Goal: Transaction & Acquisition: Book appointment/travel/reservation

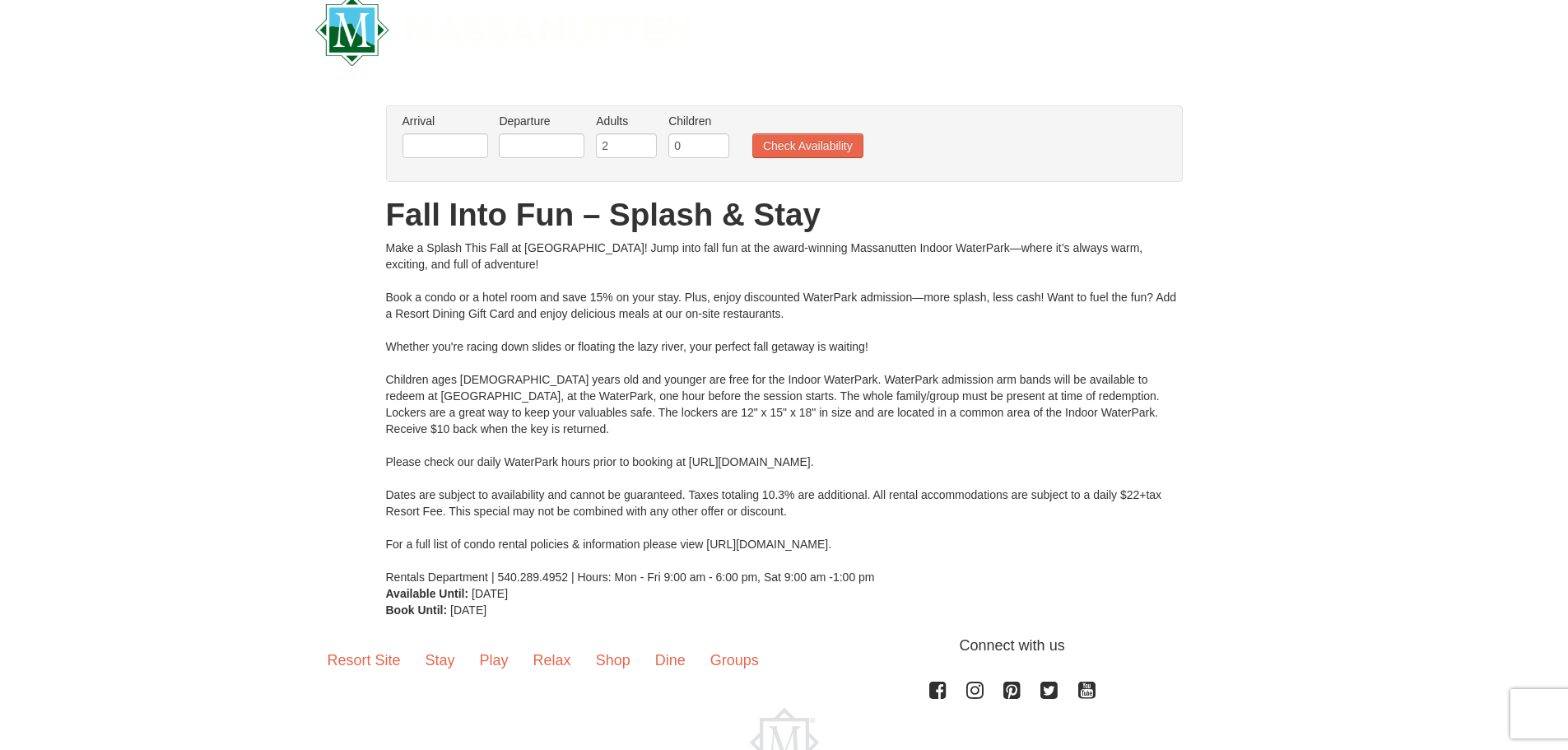
scroll to position [132, 0]
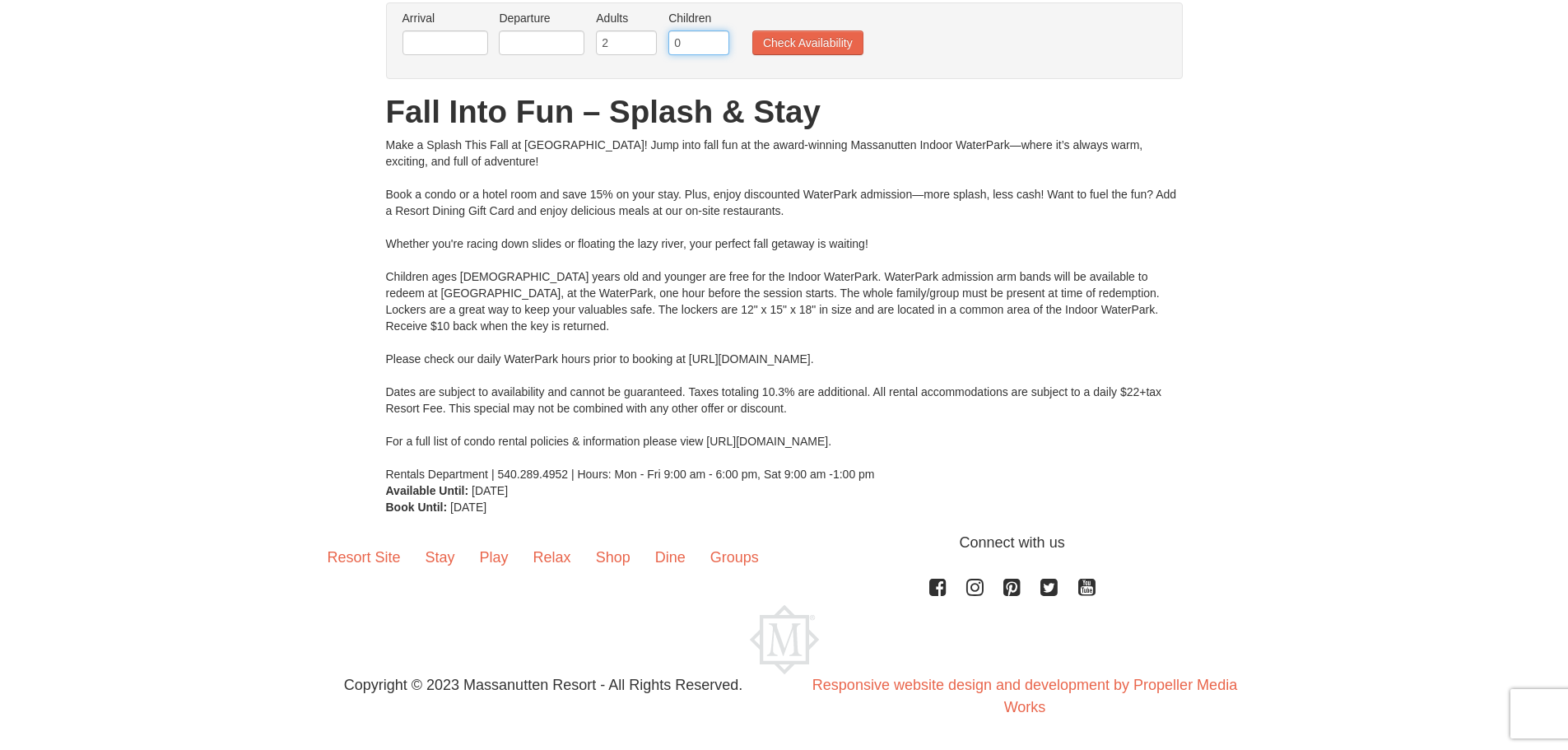
click at [697, 41] on input "0" at bounding box center [699, 43] width 61 height 25
type input "1"
click at [719, 37] on input "1" at bounding box center [699, 43] width 61 height 25
click at [450, 47] on input "text" at bounding box center [445, 43] width 86 height 25
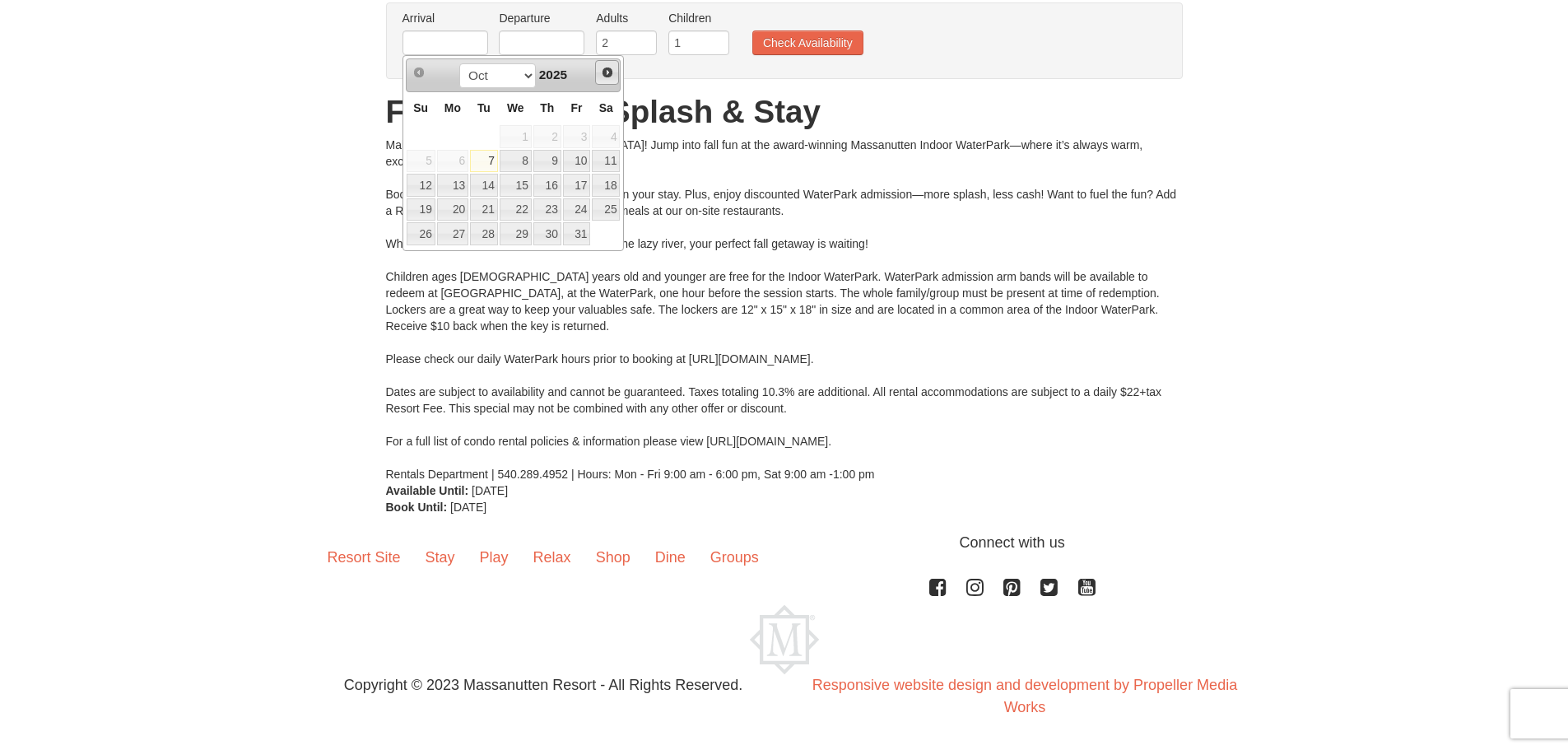
click at [605, 73] on span "Next" at bounding box center [607, 72] width 13 height 13
click at [429, 157] on link "2" at bounding box center [421, 162] width 29 height 23
type input "[DATE]"
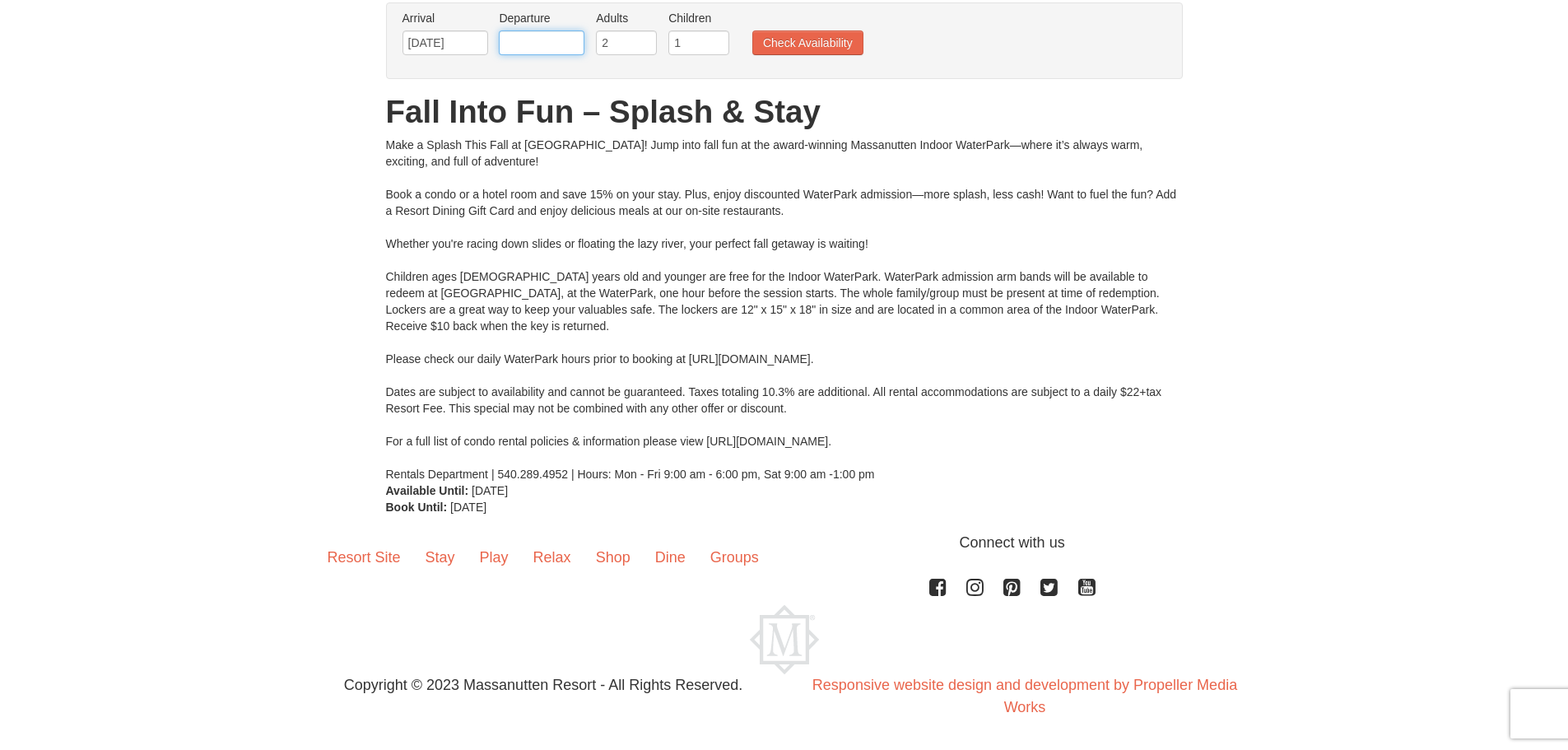
click at [535, 52] on input "text" at bounding box center [542, 43] width 86 height 25
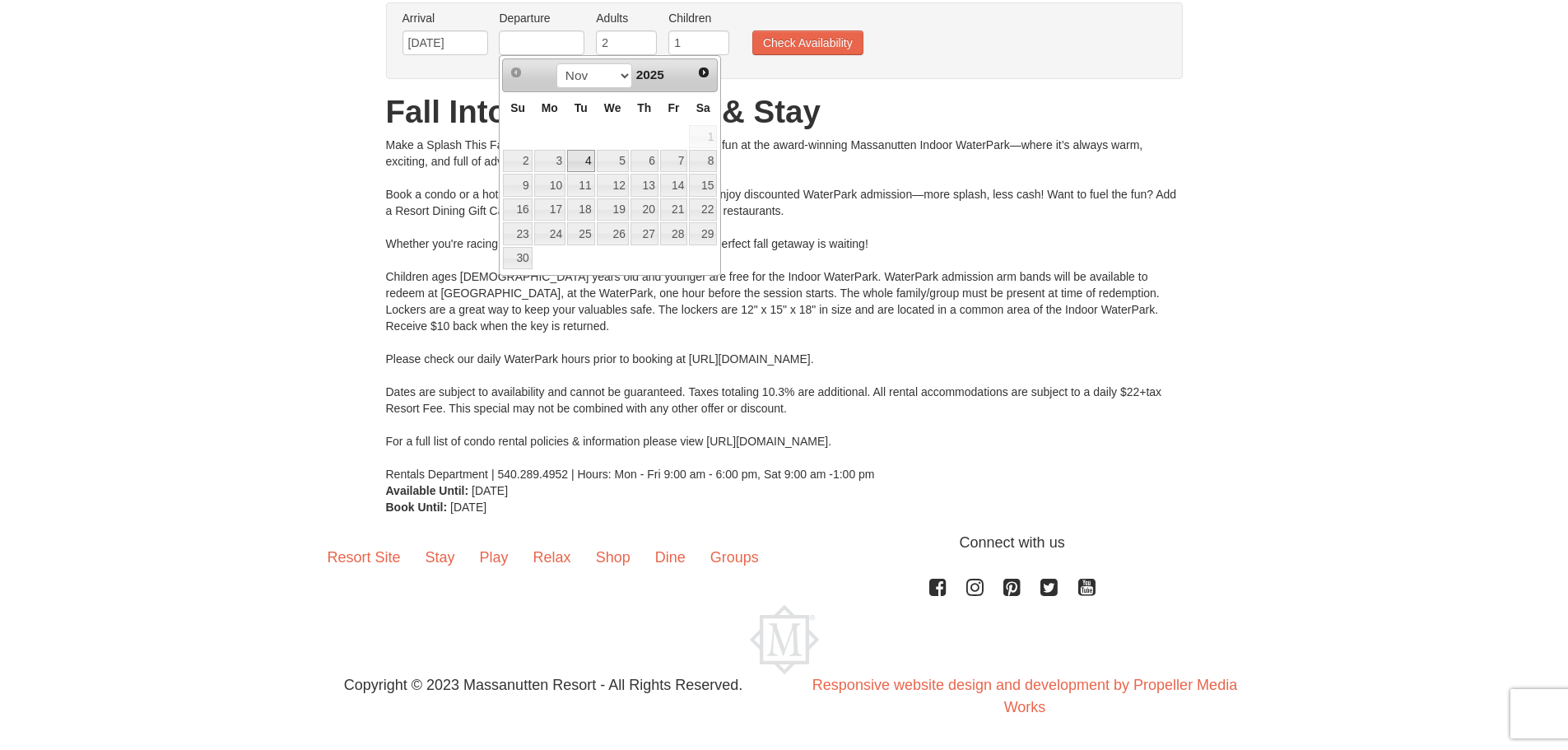
click at [583, 157] on link "4" at bounding box center [580, 162] width 28 height 23
type input "[DATE]"
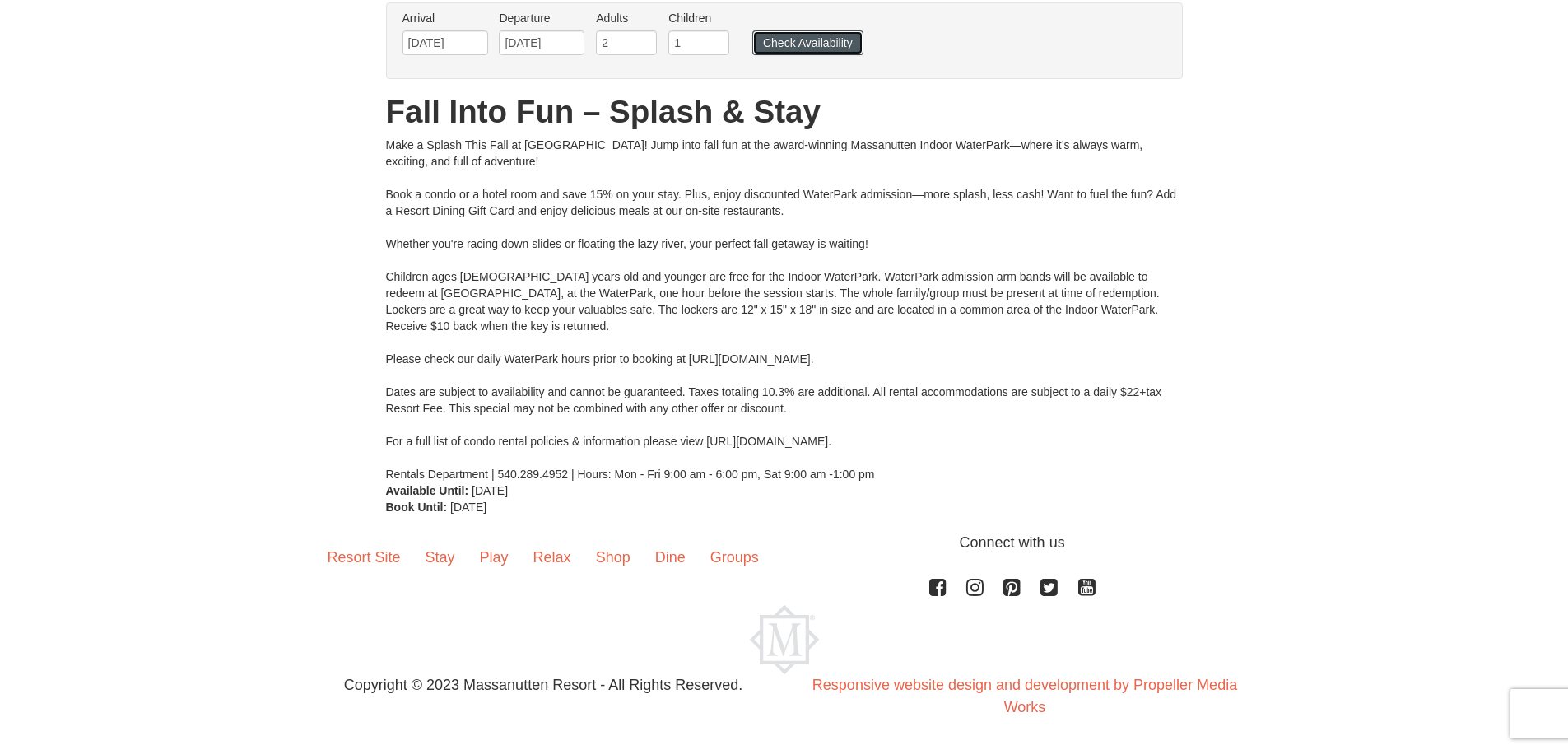
click at [828, 36] on button "Check Availability" at bounding box center [808, 43] width 111 height 25
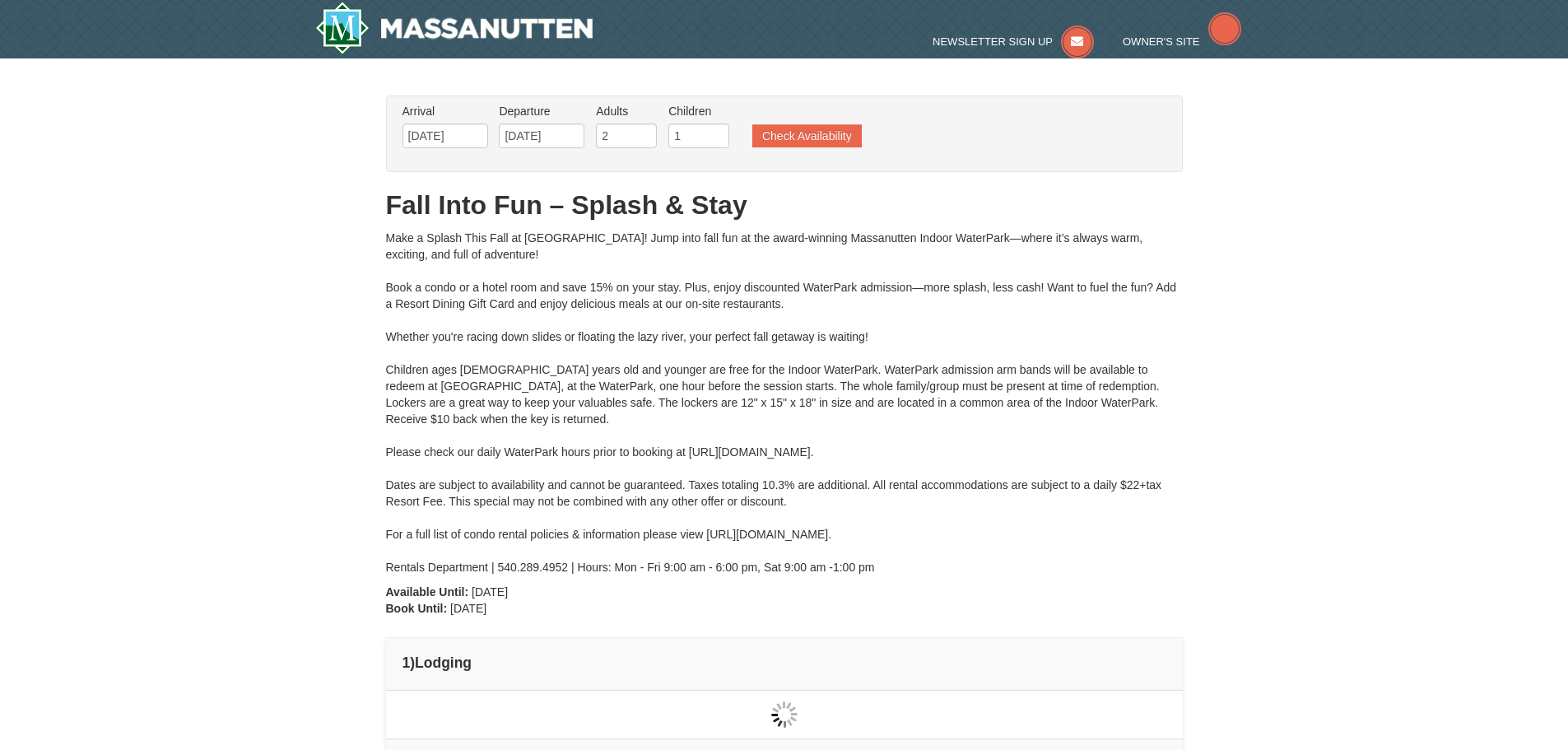
type input "[DATE]"
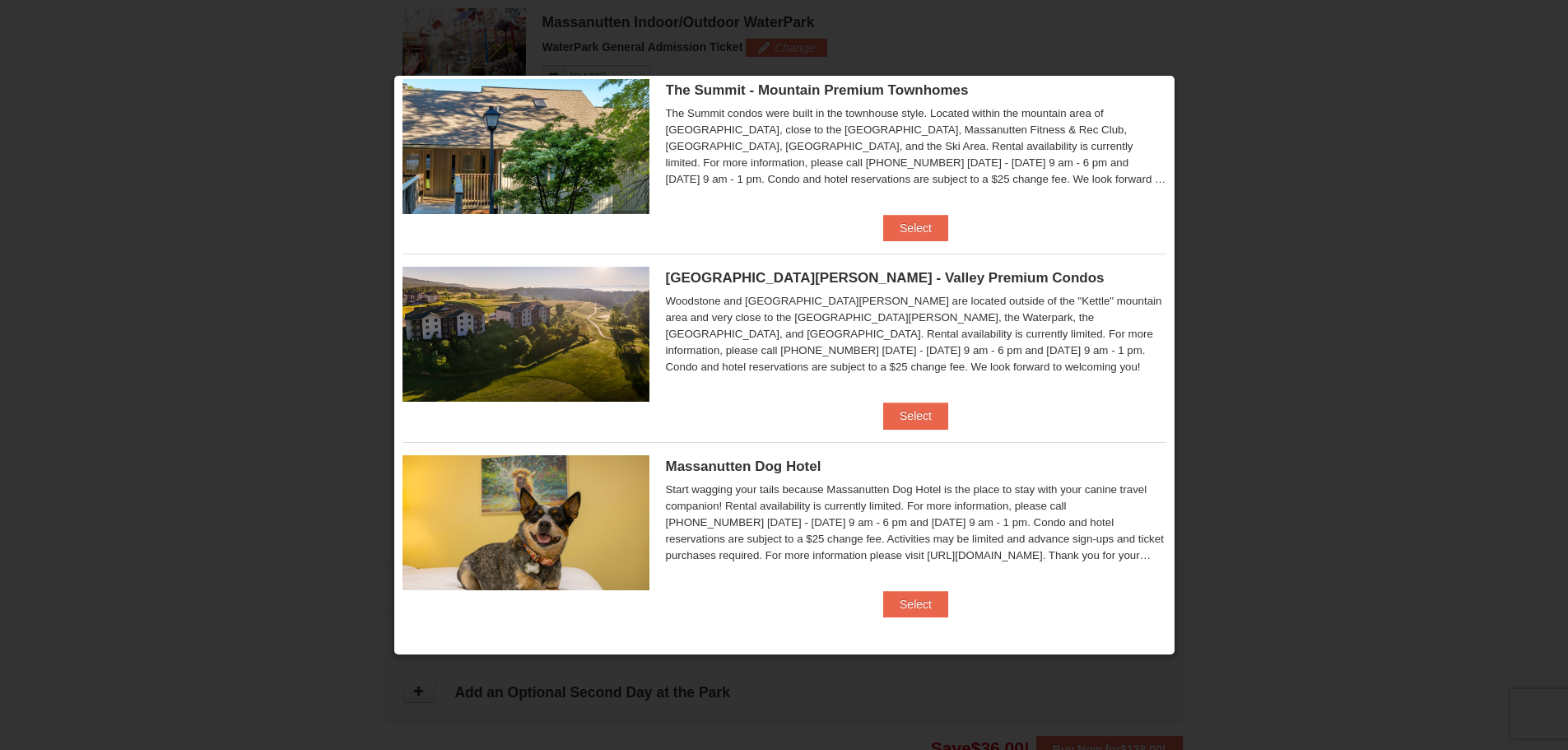
scroll to position [866, 0]
click at [899, 421] on button "Select" at bounding box center [915, 416] width 65 height 27
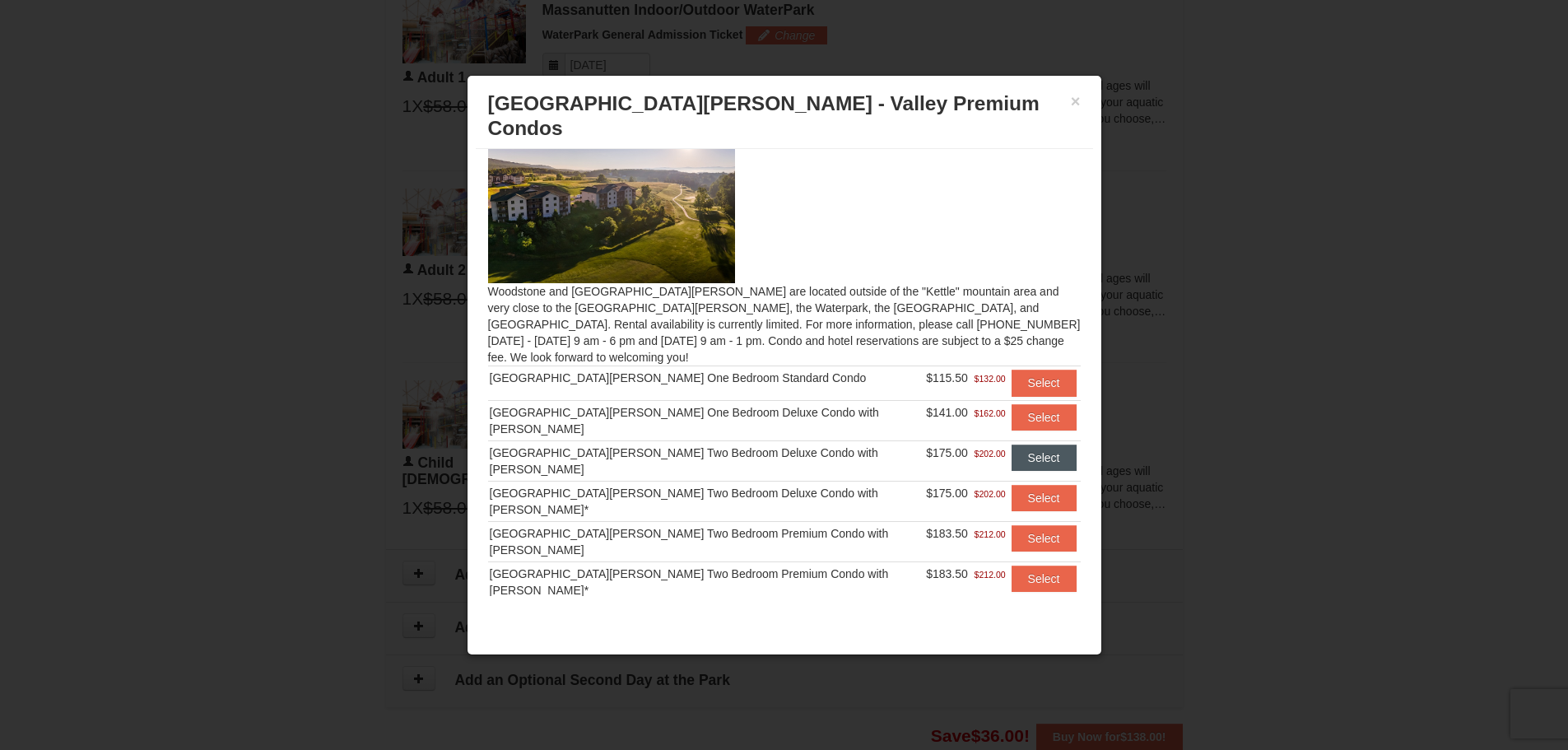
scroll to position [16, 0]
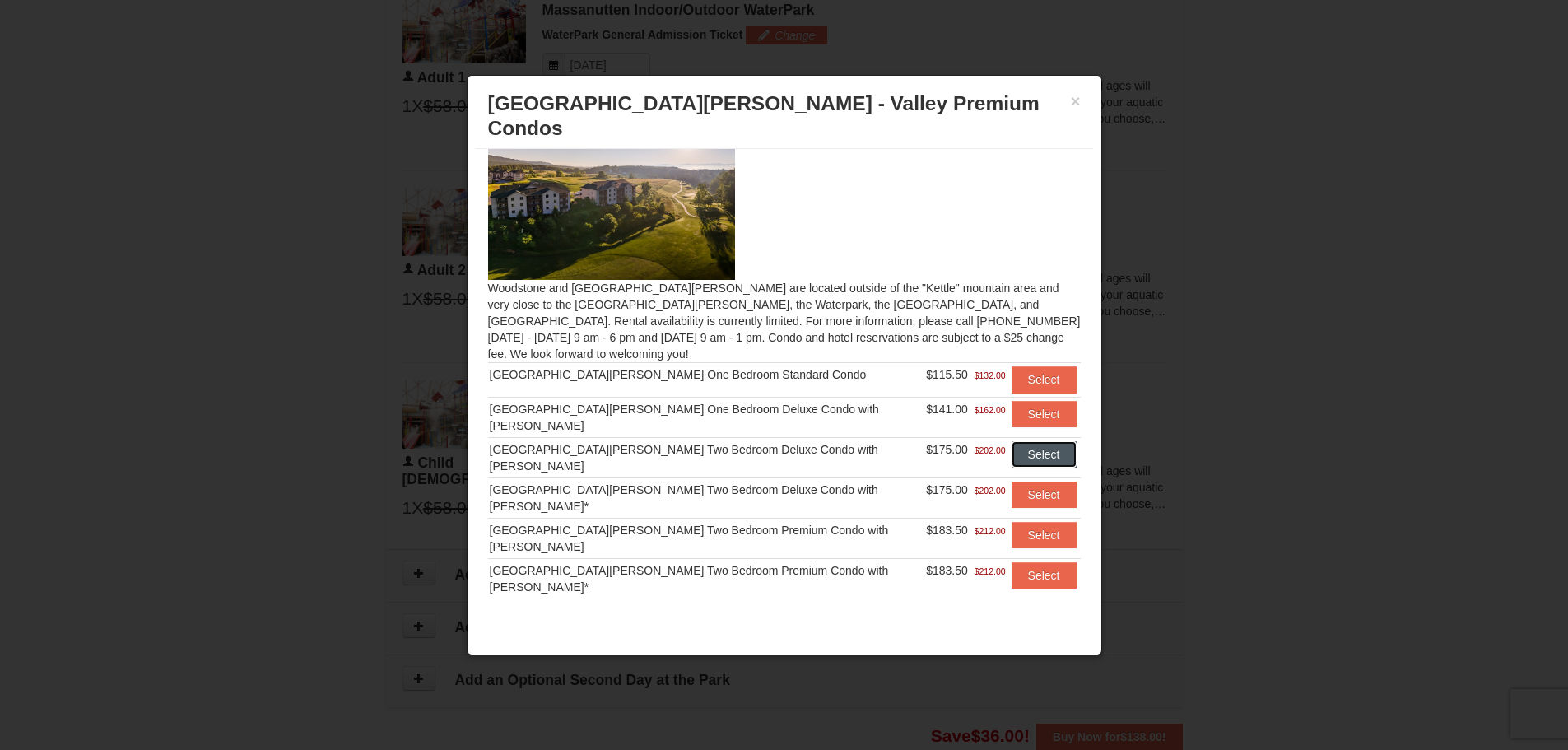
click at [1032, 441] on button "Select" at bounding box center [1043, 454] width 65 height 27
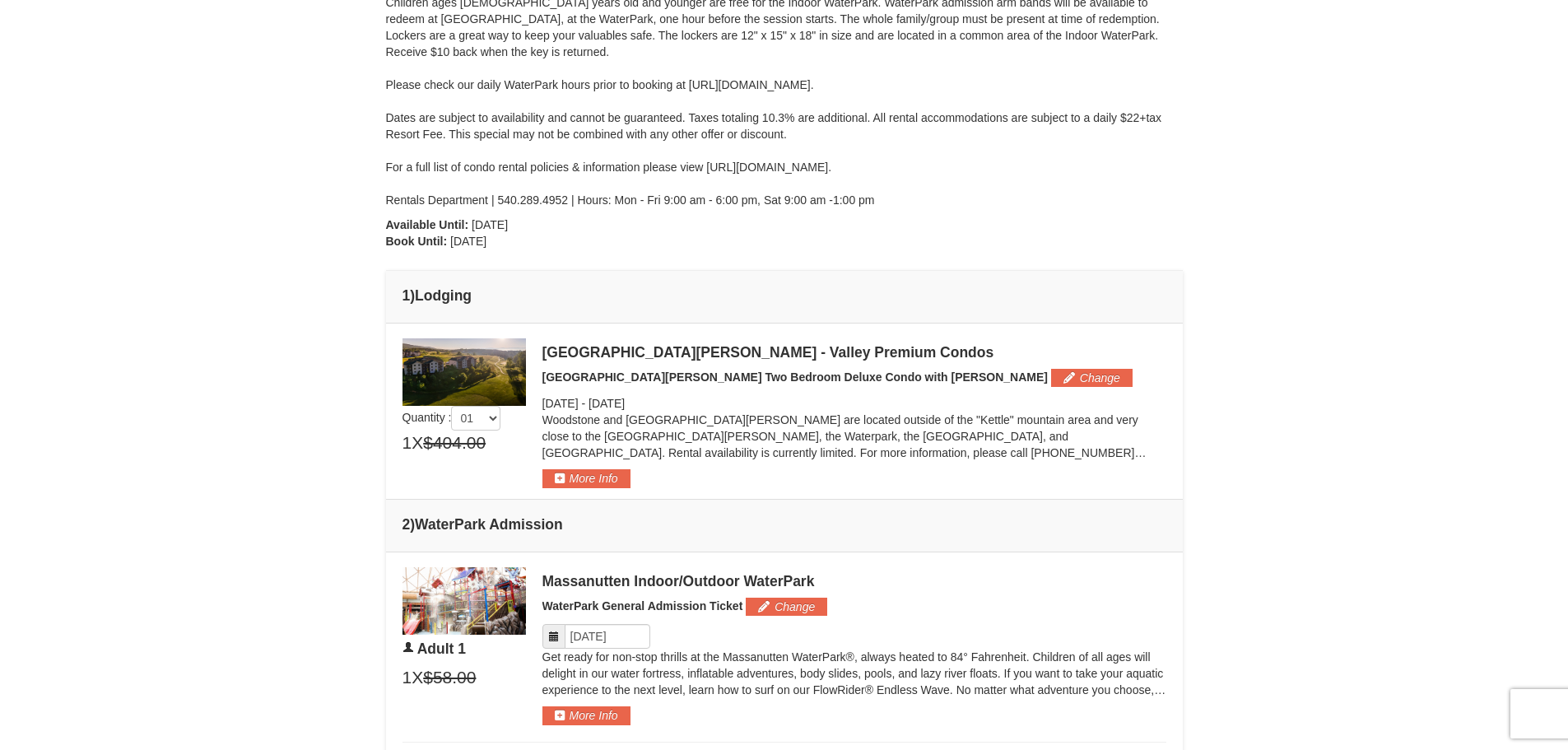
scroll to position [362, 0]
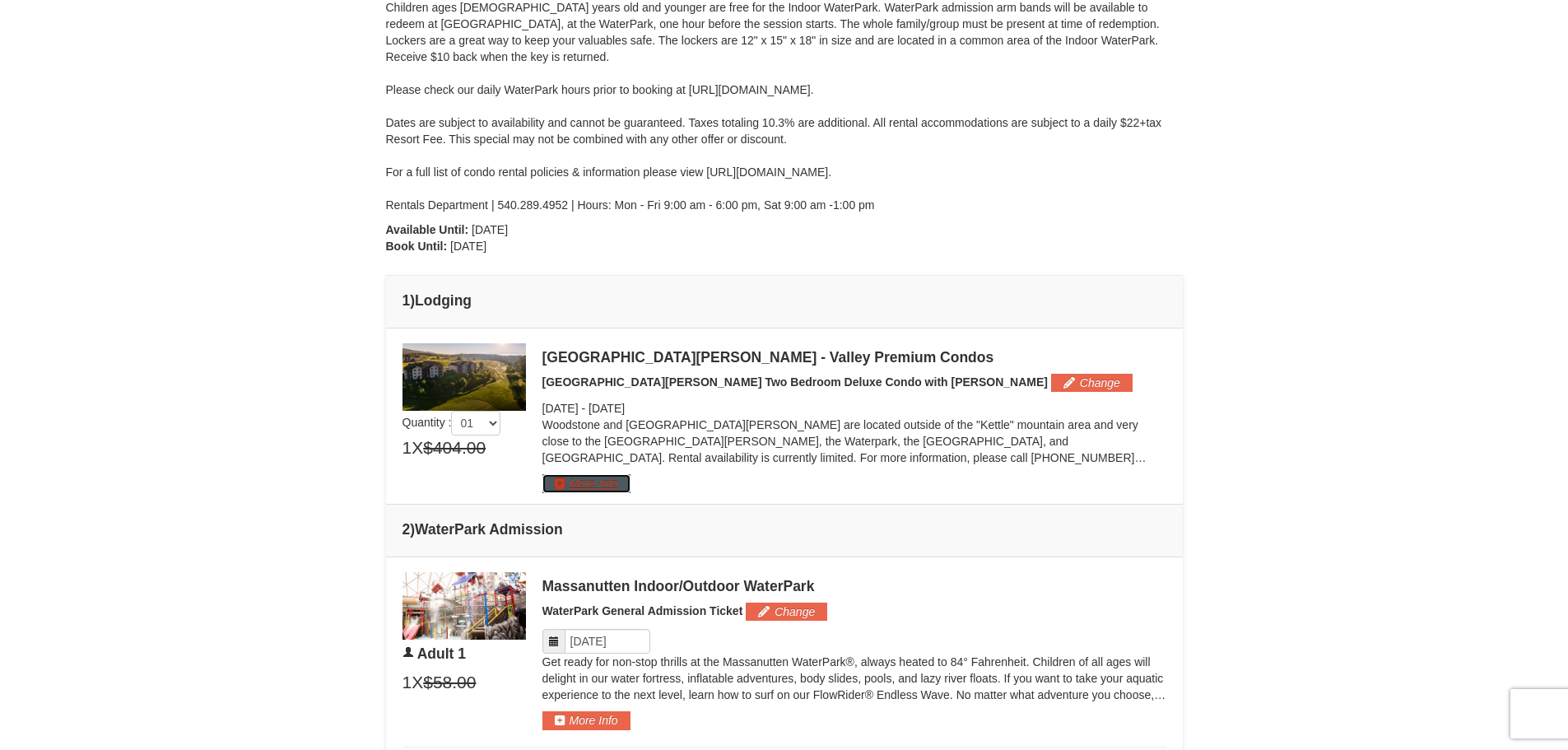
click at [600, 480] on button "More Info" at bounding box center [586, 483] width 88 height 18
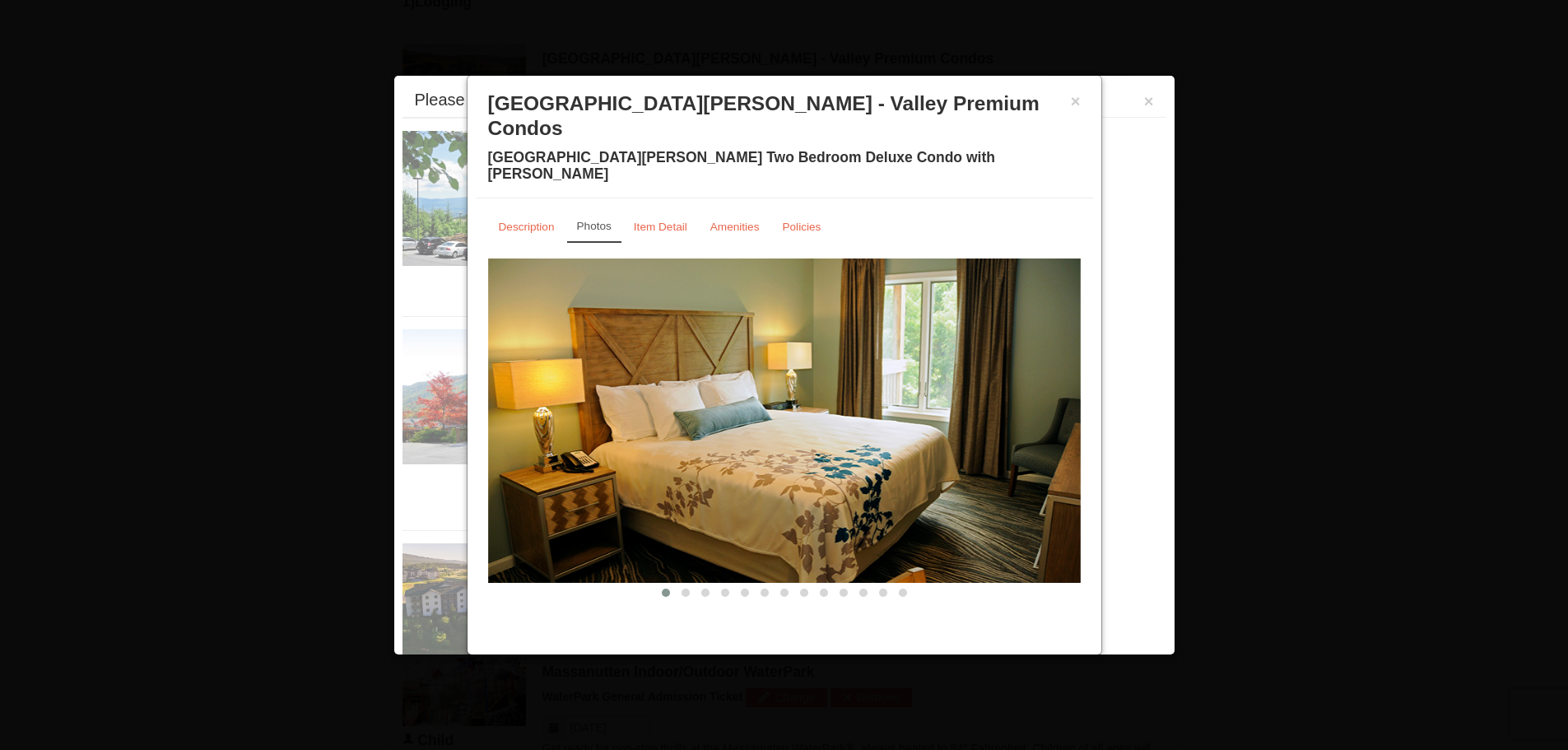
scroll to position [704, 0]
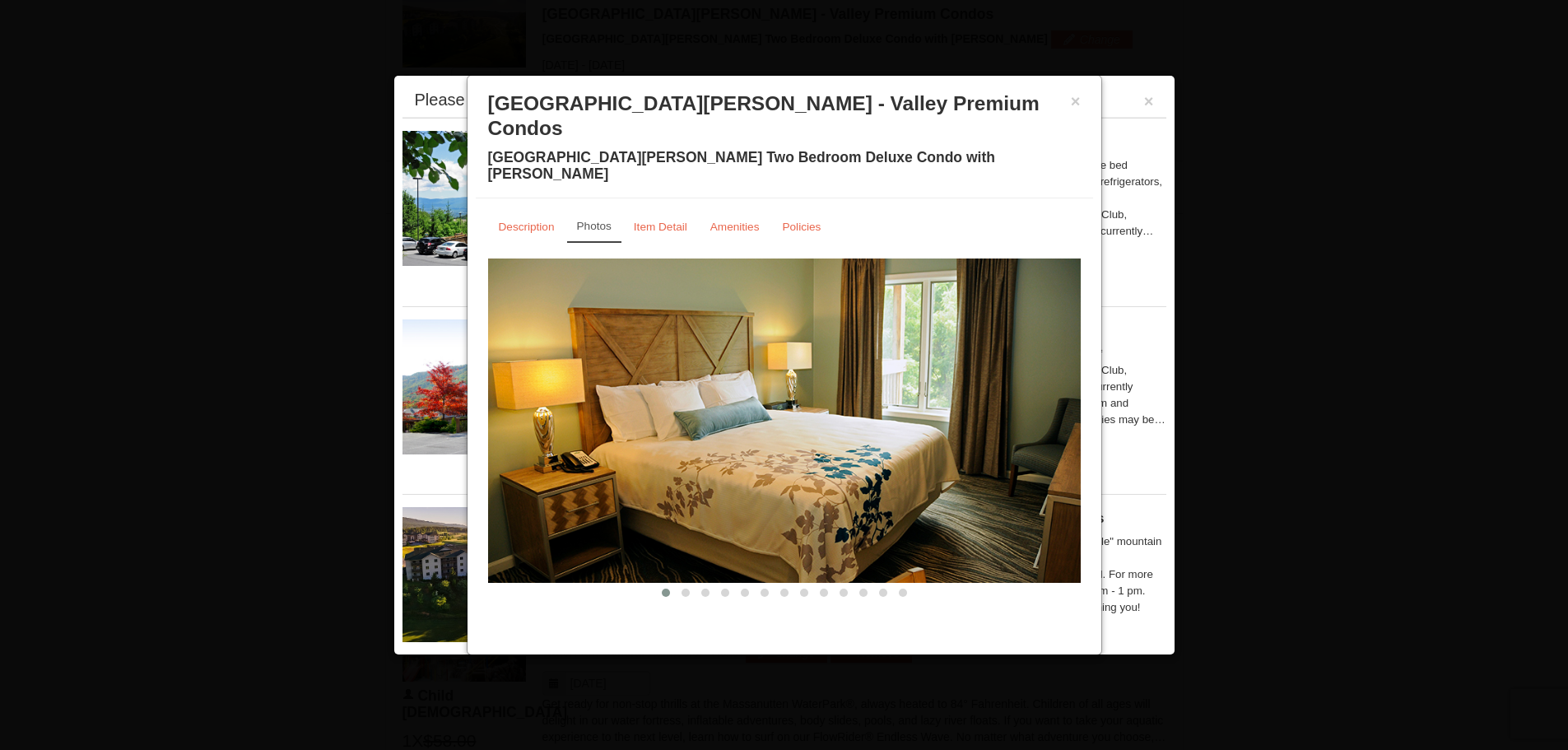
click at [967, 311] on img at bounding box center [784, 421] width 593 height 324
click at [516, 221] on small "Description" at bounding box center [527, 227] width 56 height 12
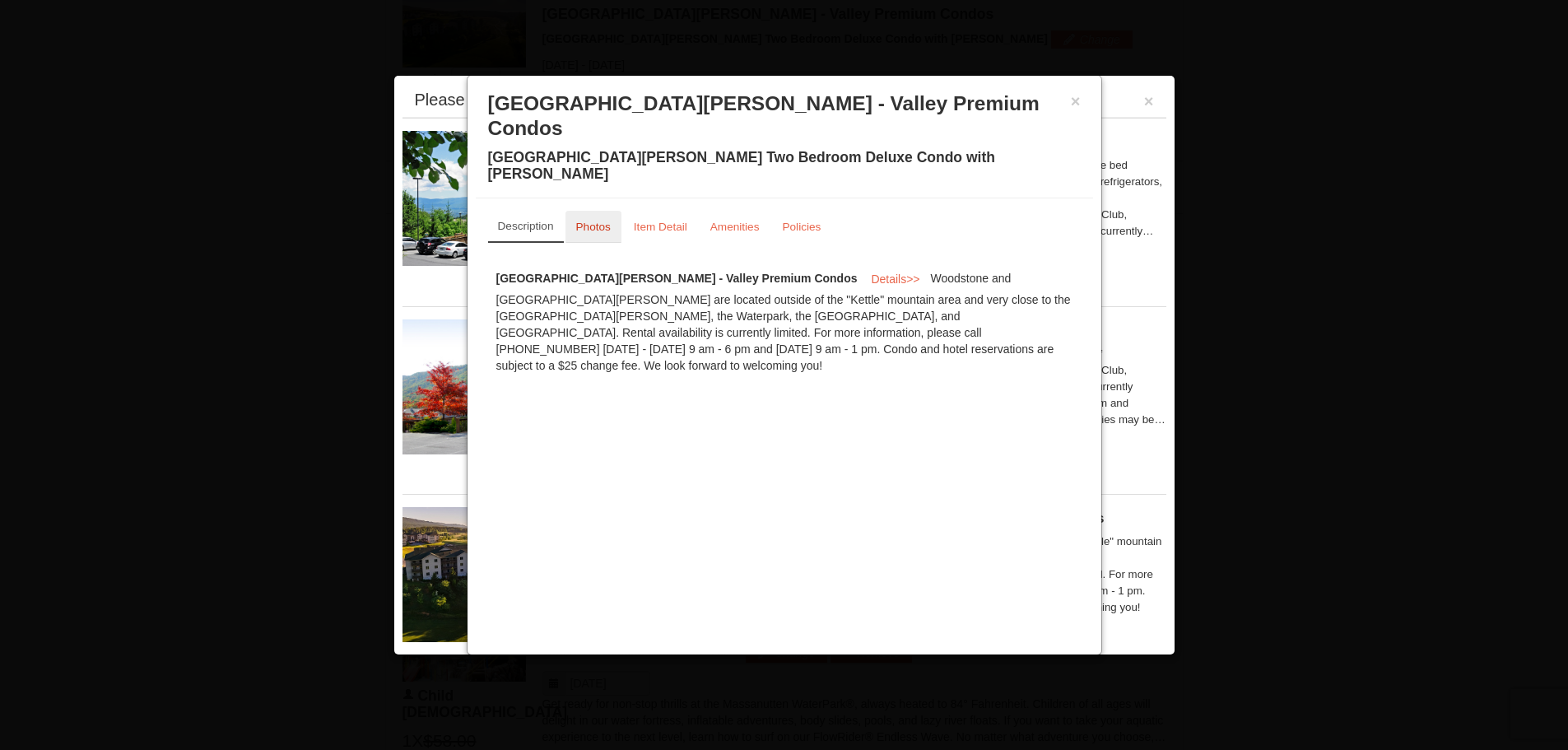
click at [597, 221] on small "Photos" at bounding box center [593, 227] width 35 height 12
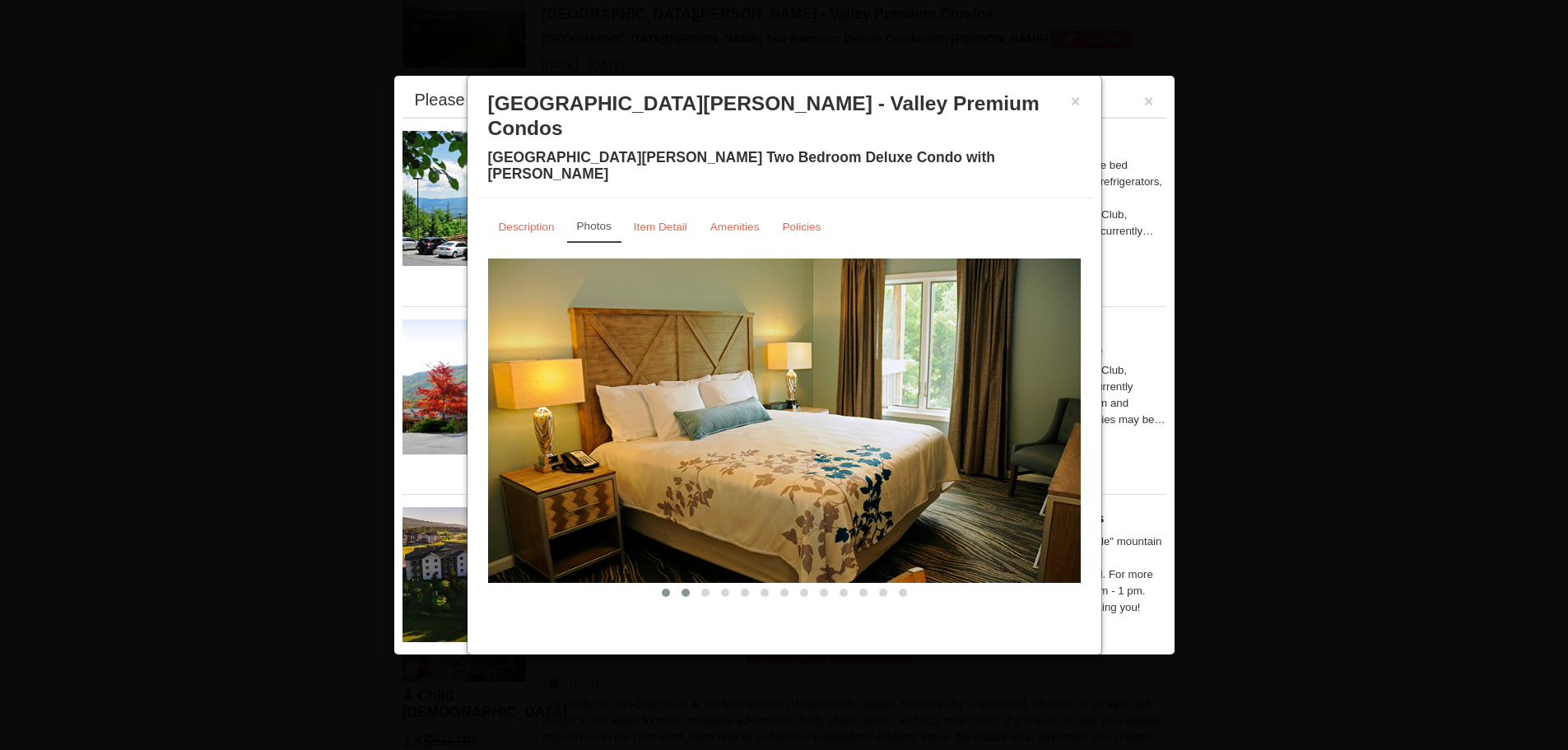
click at [688, 588] on span at bounding box center [685, 592] width 8 height 8
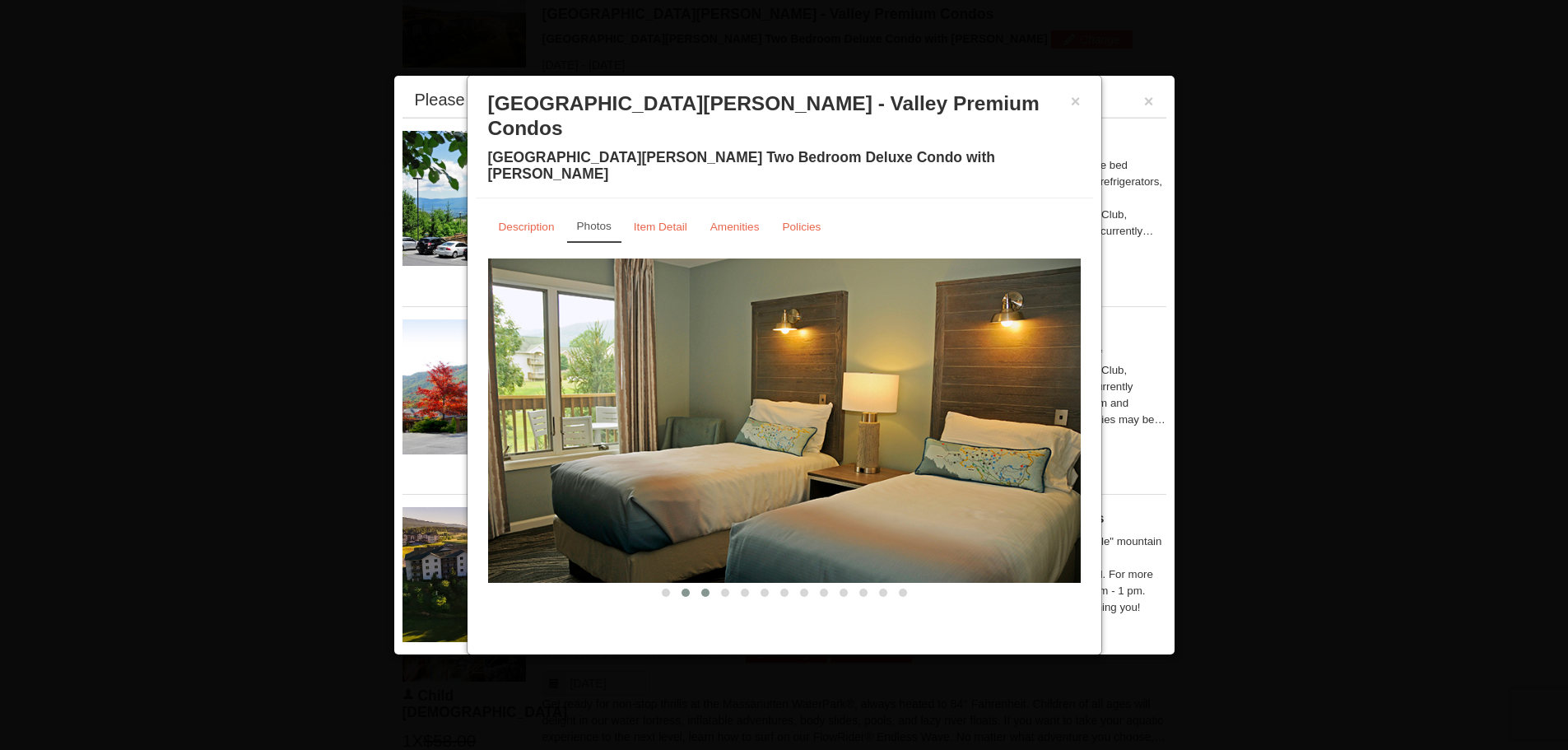
click at [711, 585] on button at bounding box center [705, 593] width 20 height 16
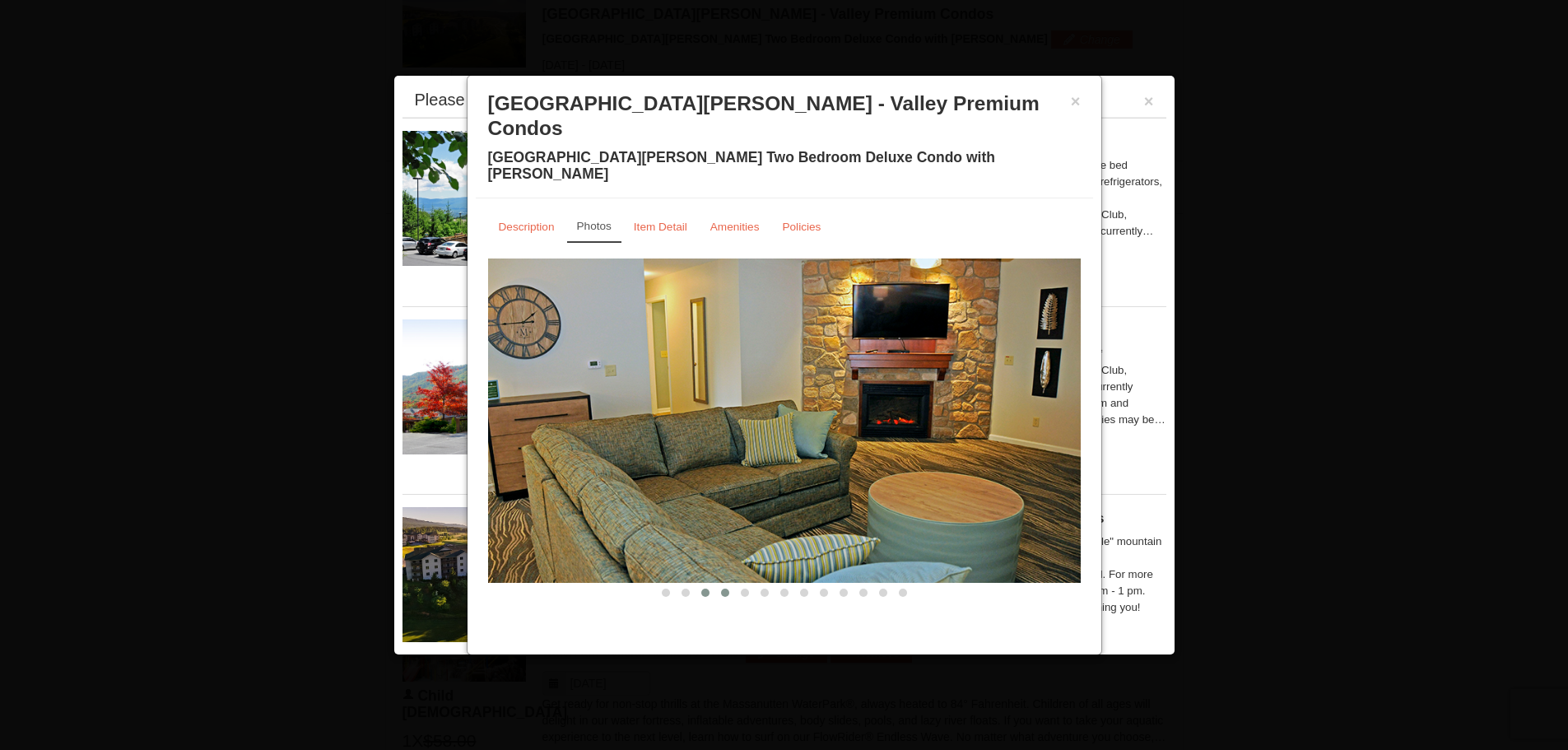
click at [724, 588] on span at bounding box center [725, 592] width 8 height 8
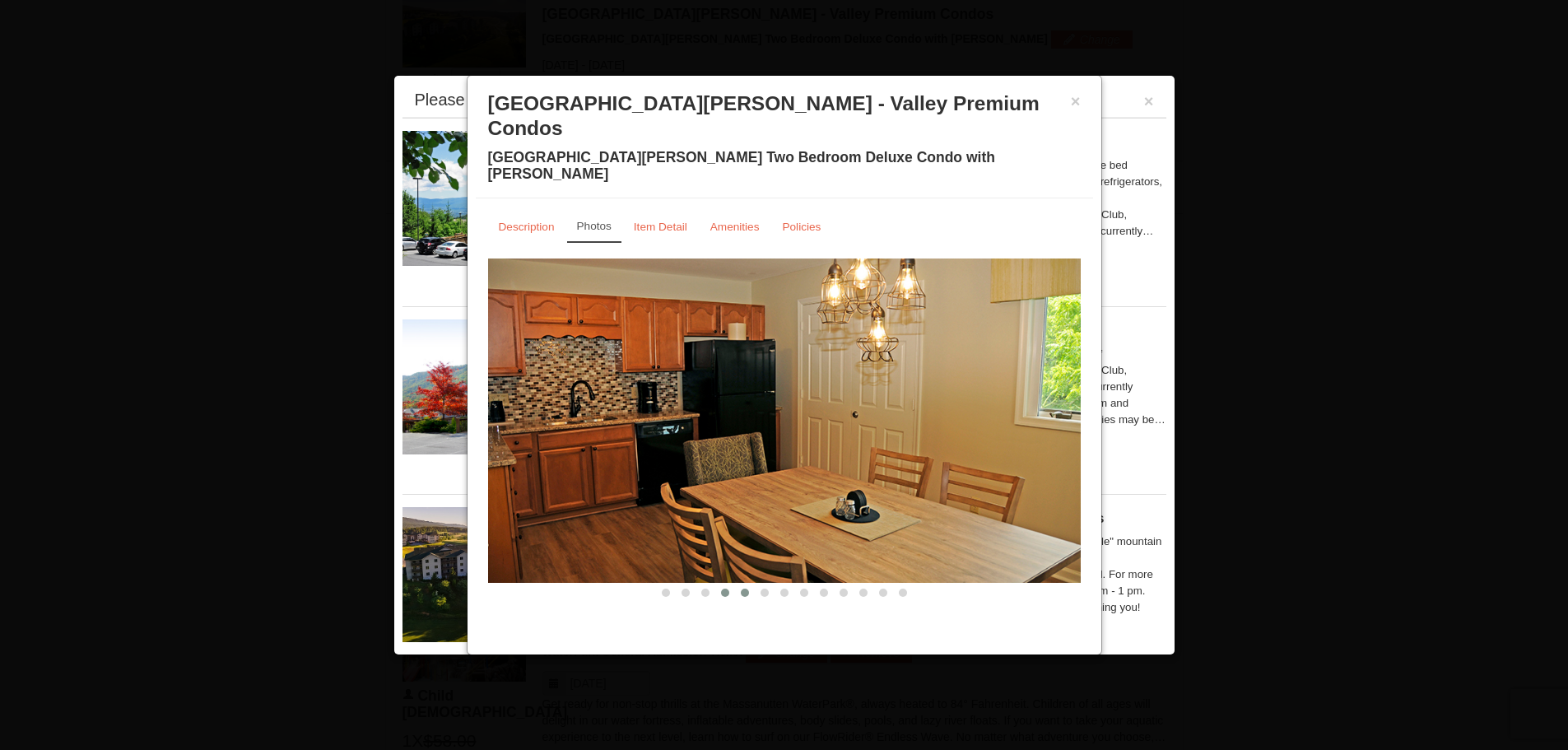
click at [743, 588] on span at bounding box center [744, 592] width 8 height 8
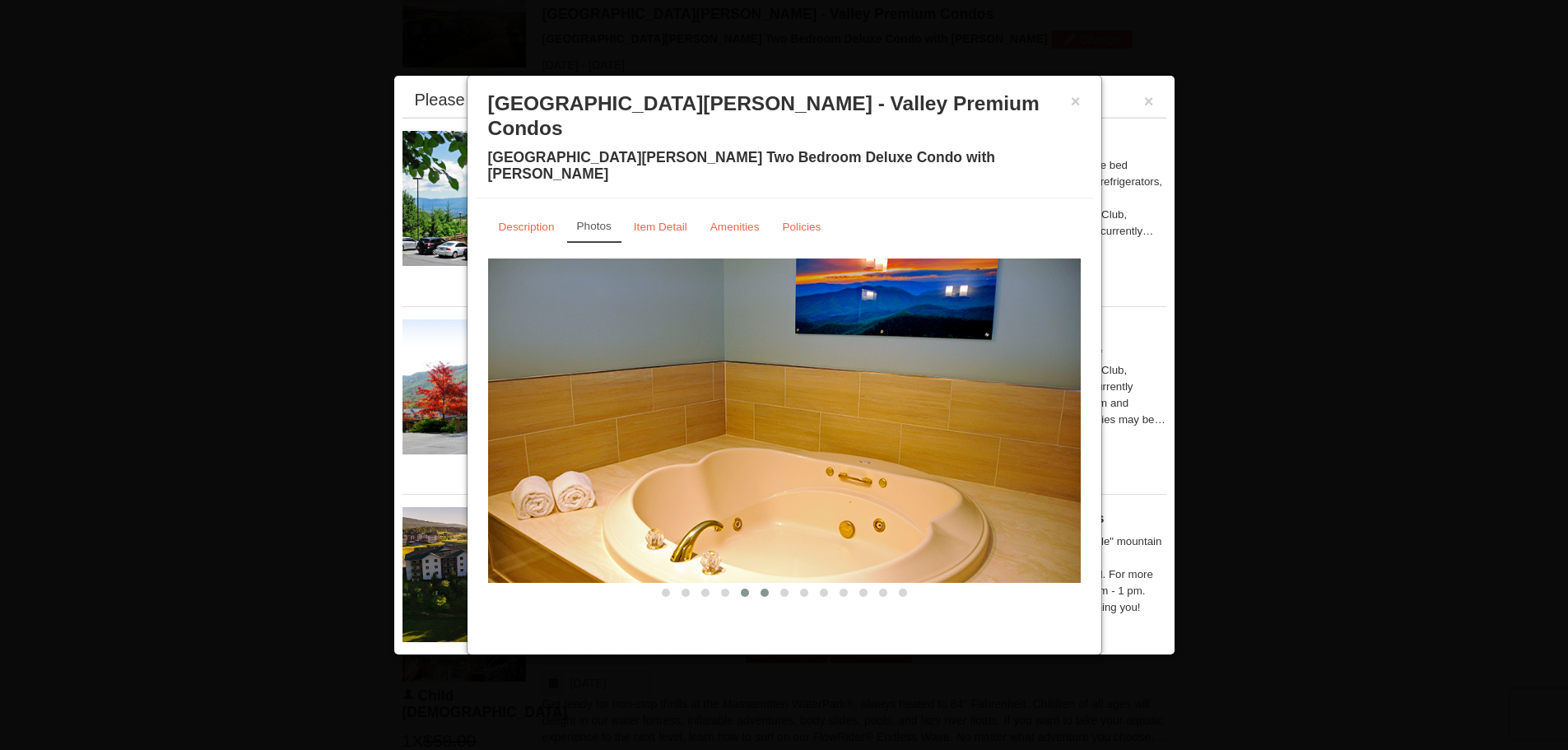
click at [769, 585] on button at bounding box center [765, 593] width 20 height 16
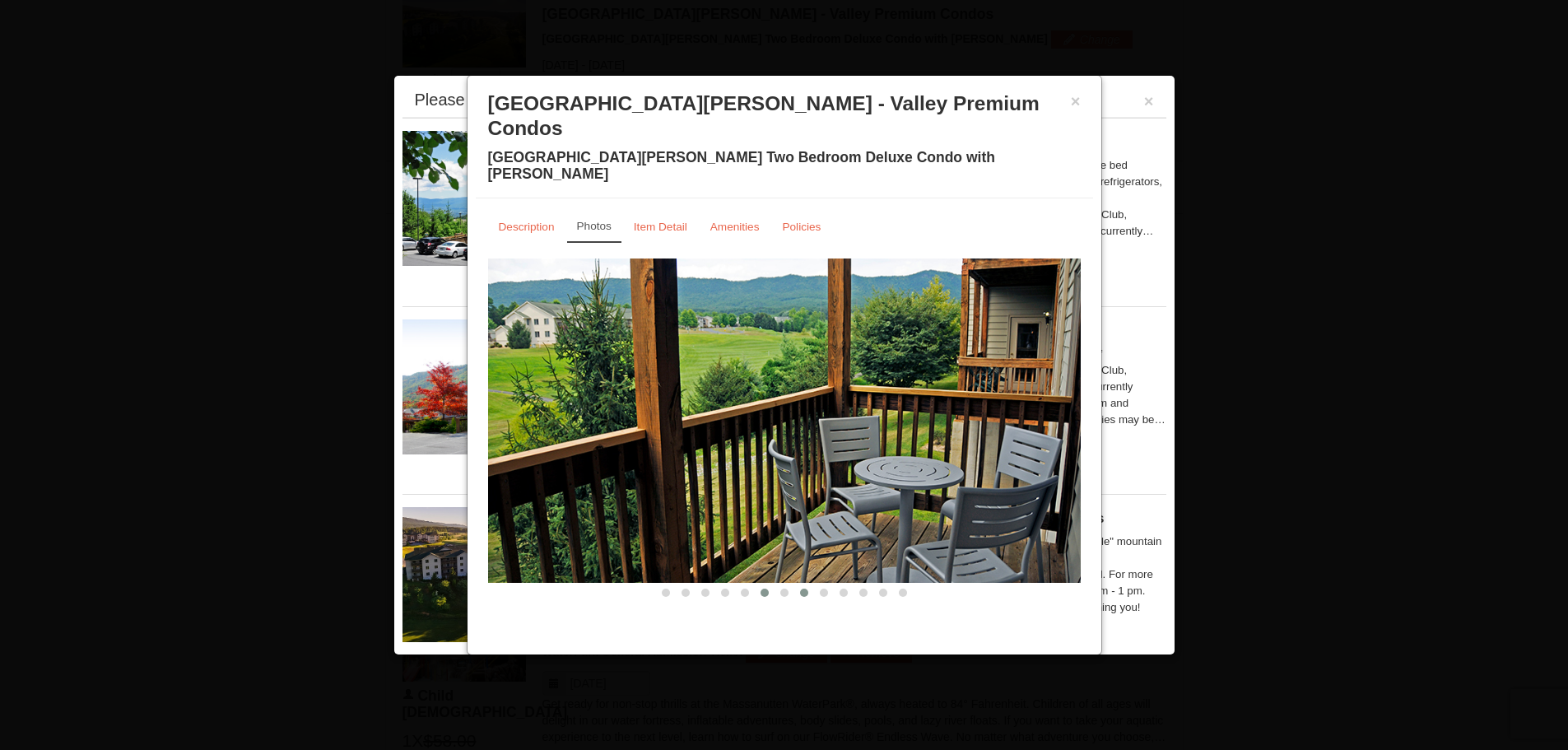
click at [794, 585] on button at bounding box center [804, 593] width 20 height 16
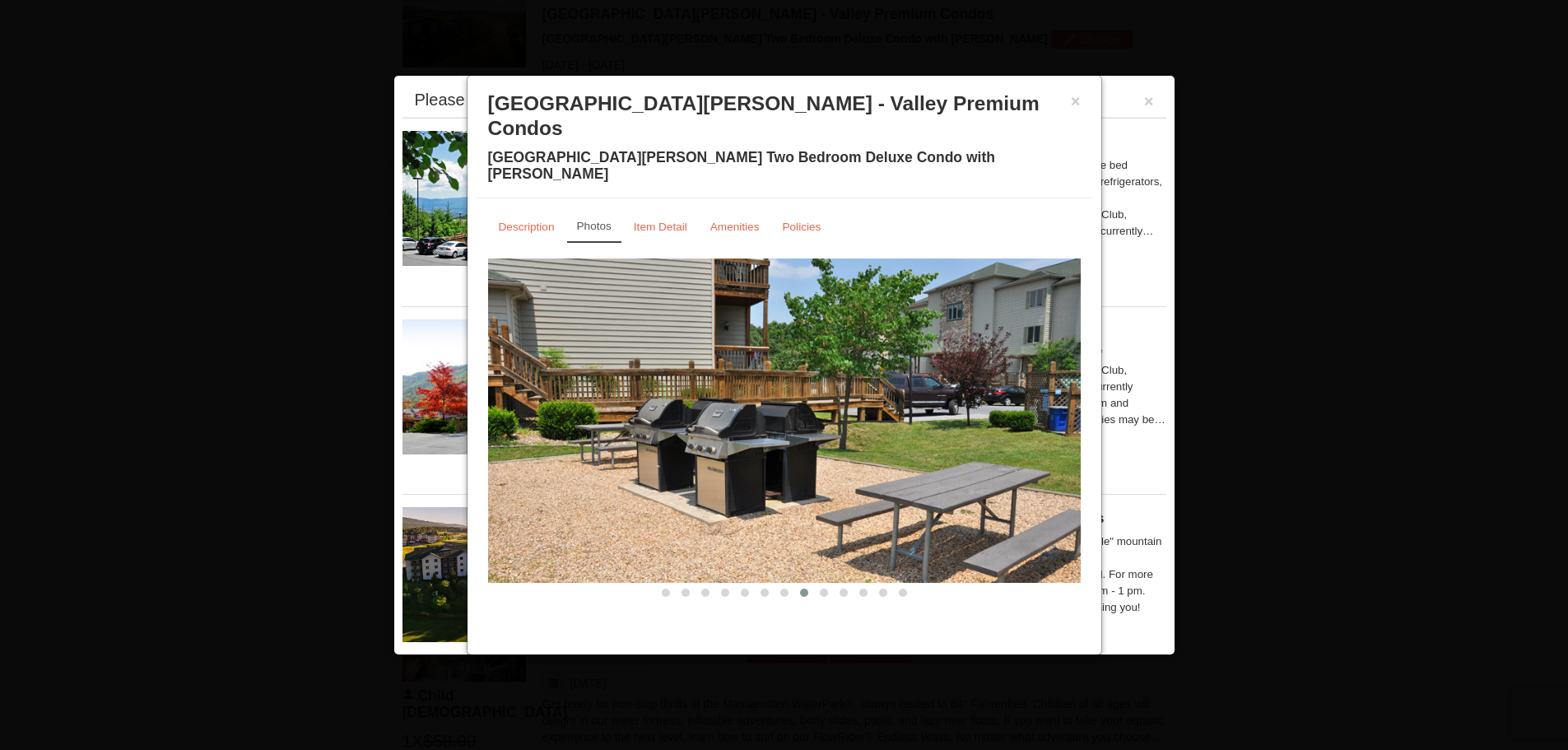
click at [809, 585] on button at bounding box center [804, 593] width 20 height 16
click at [830, 585] on button at bounding box center [824, 593] width 20 height 16
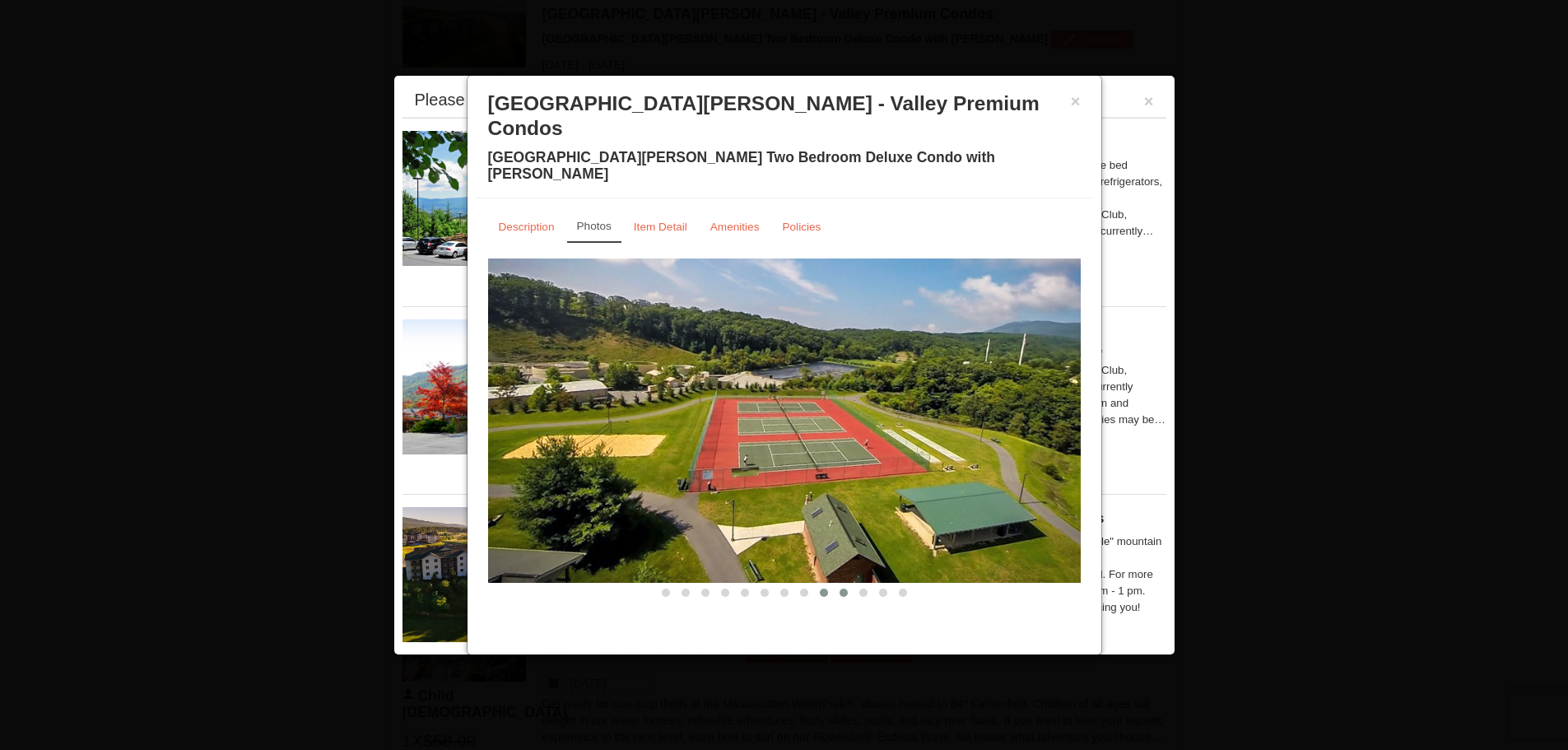
click at [844, 588] on span at bounding box center [843, 592] width 8 height 8
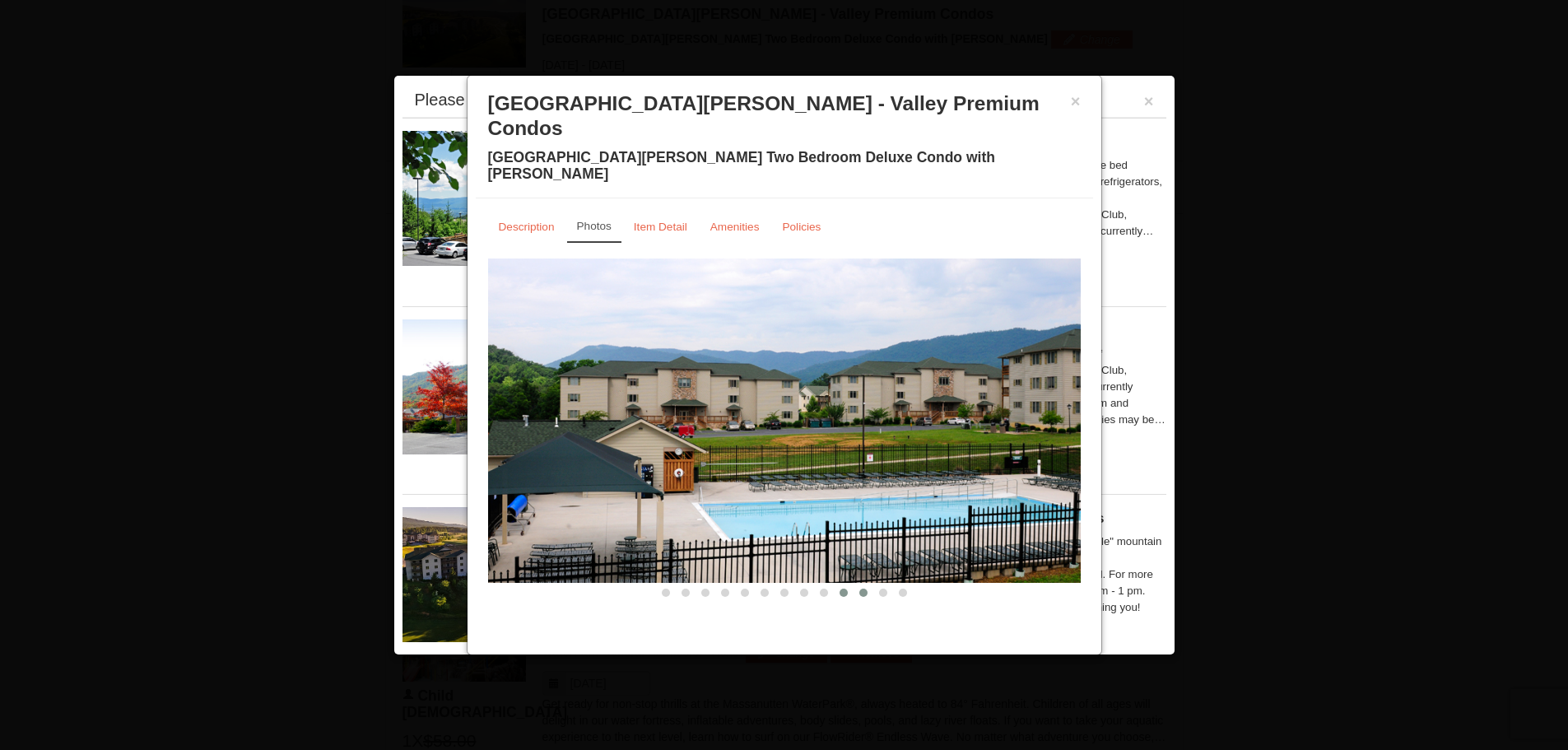
click at [869, 585] on button at bounding box center [863, 593] width 20 height 16
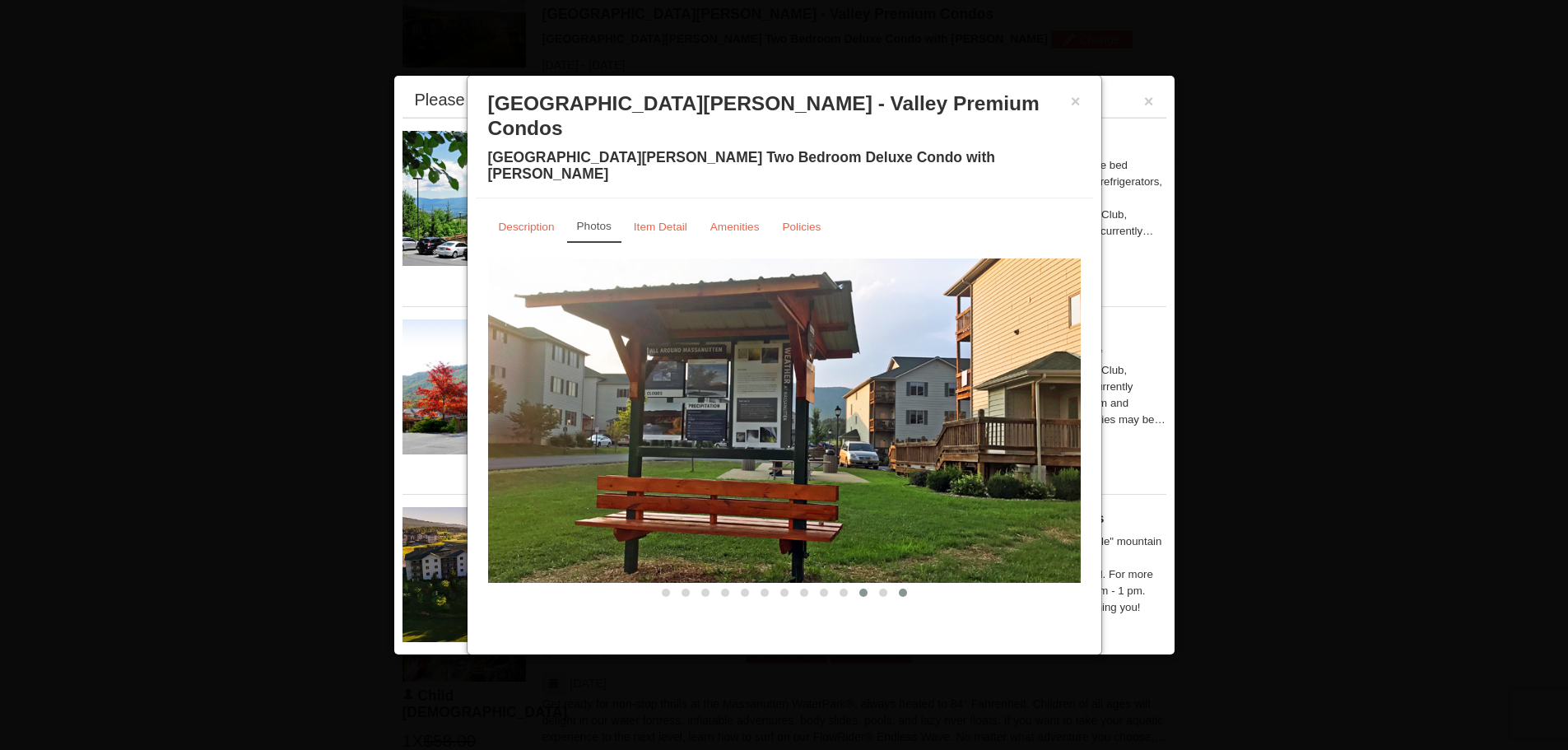
click at [896, 585] on button at bounding box center [903, 593] width 20 height 16
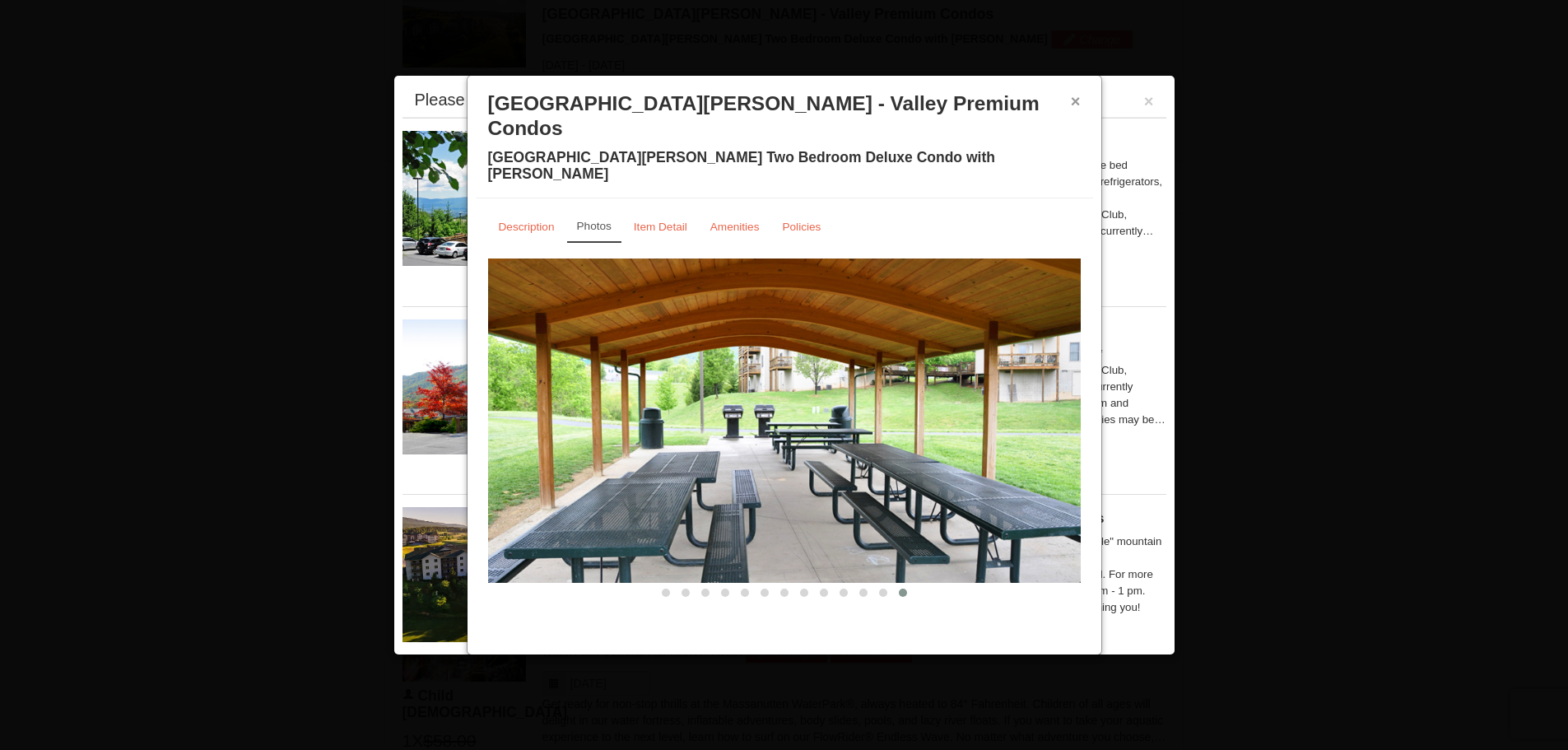
click at [1077, 106] on button "×" at bounding box center [1075, 101] width 10 height 16
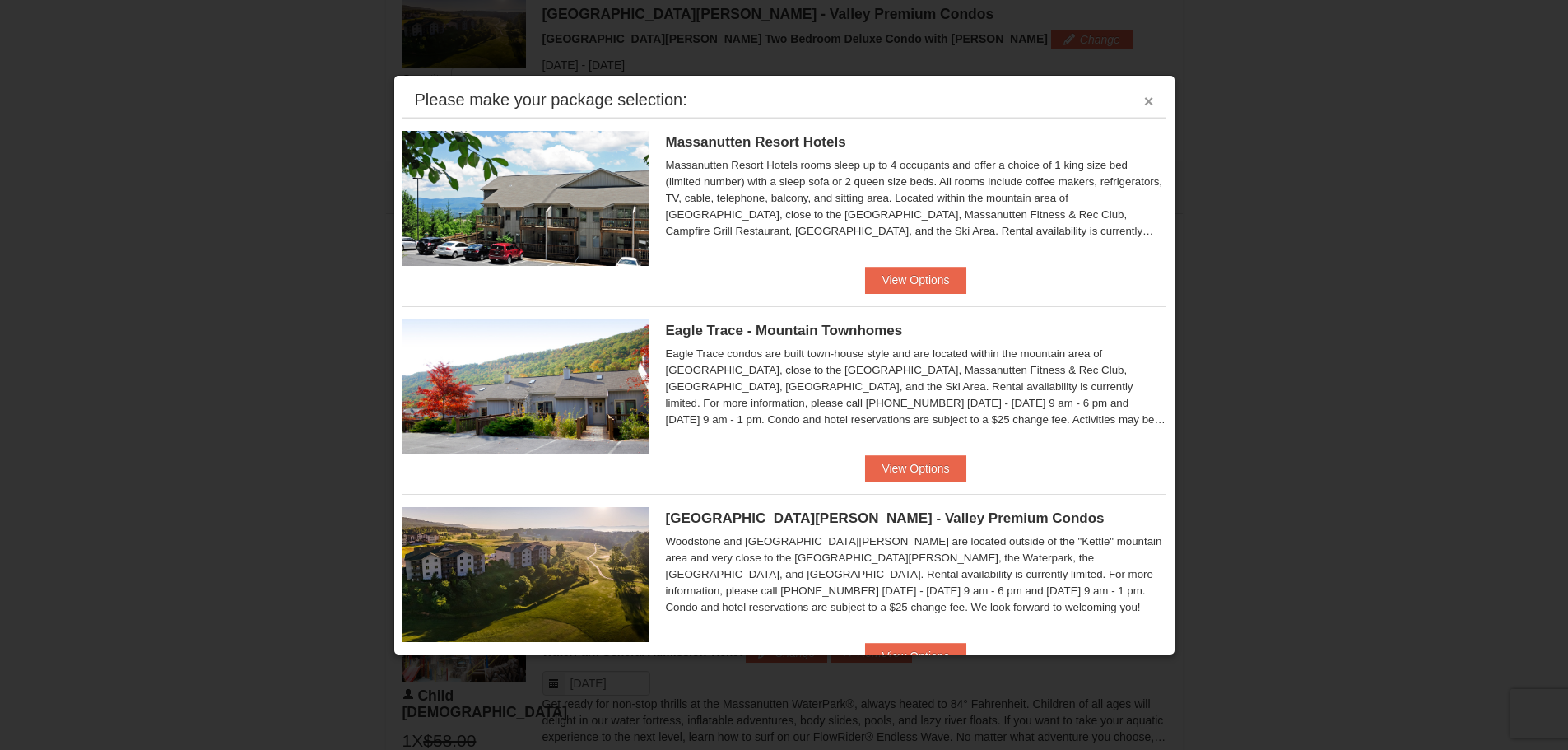
click at [1144, 104] on button "×" at bounding box center [1149, 101] width 10 height 16
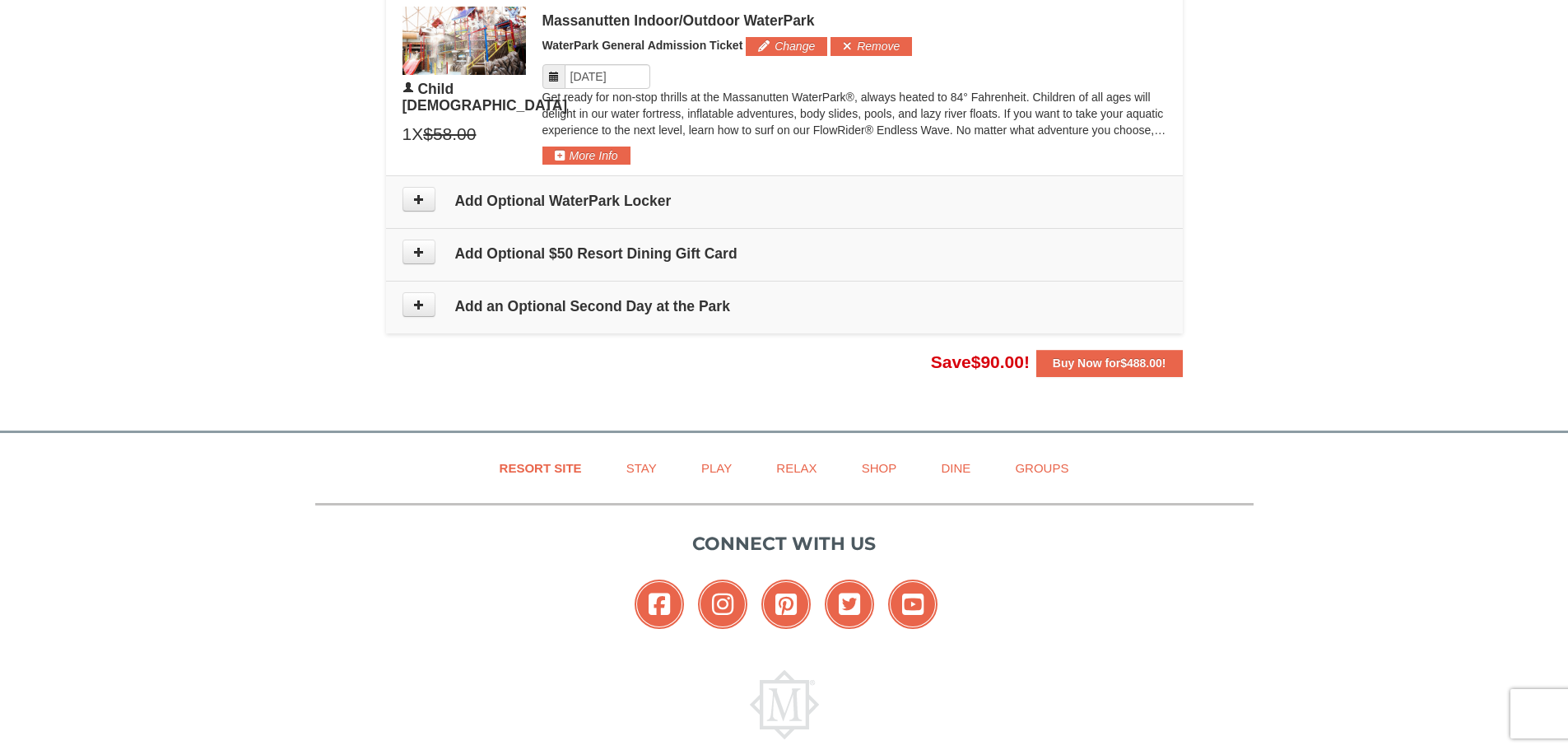
scroll to position [1317, 0]
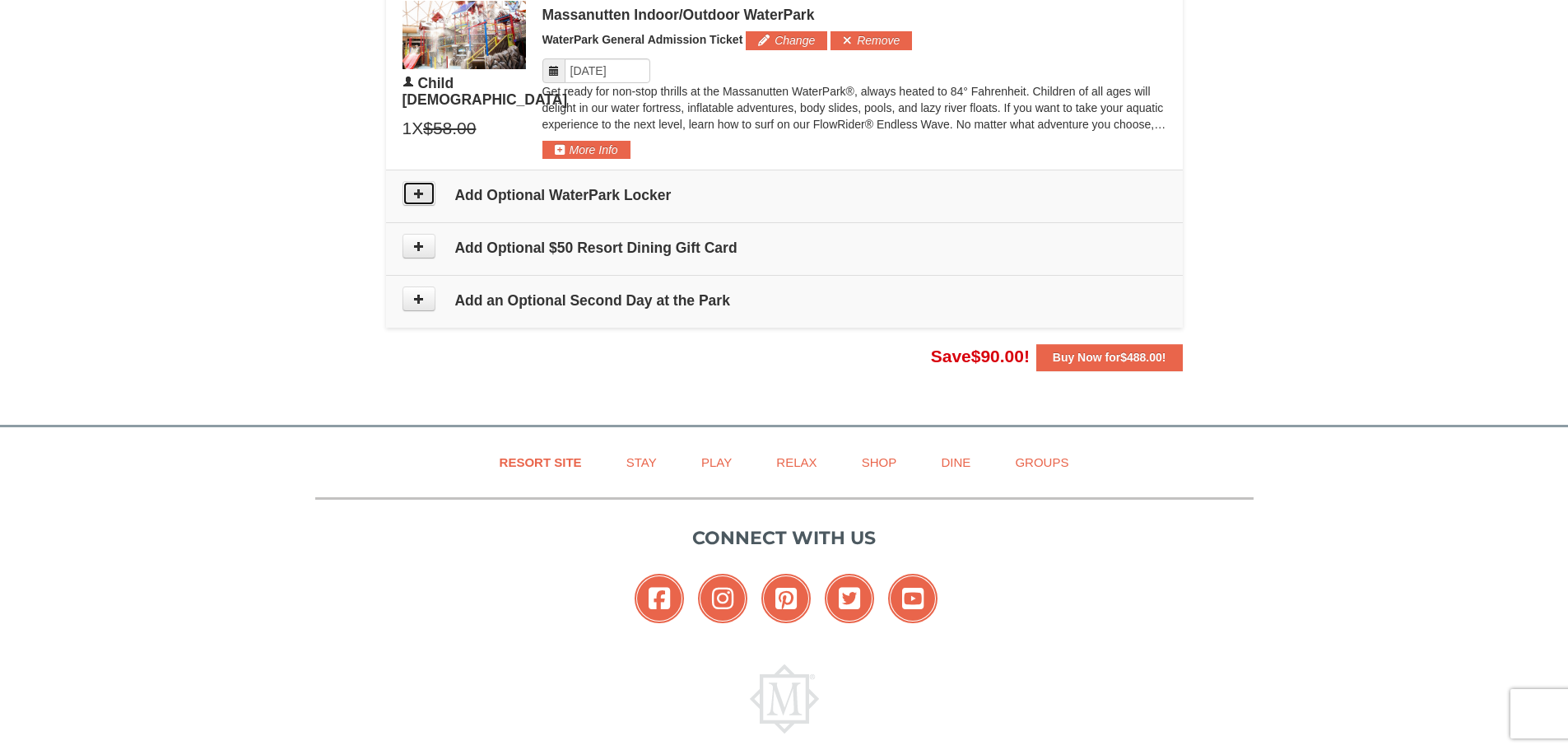
click at [411, 193] on button at bounding box center [419, 194] width 33 height 25
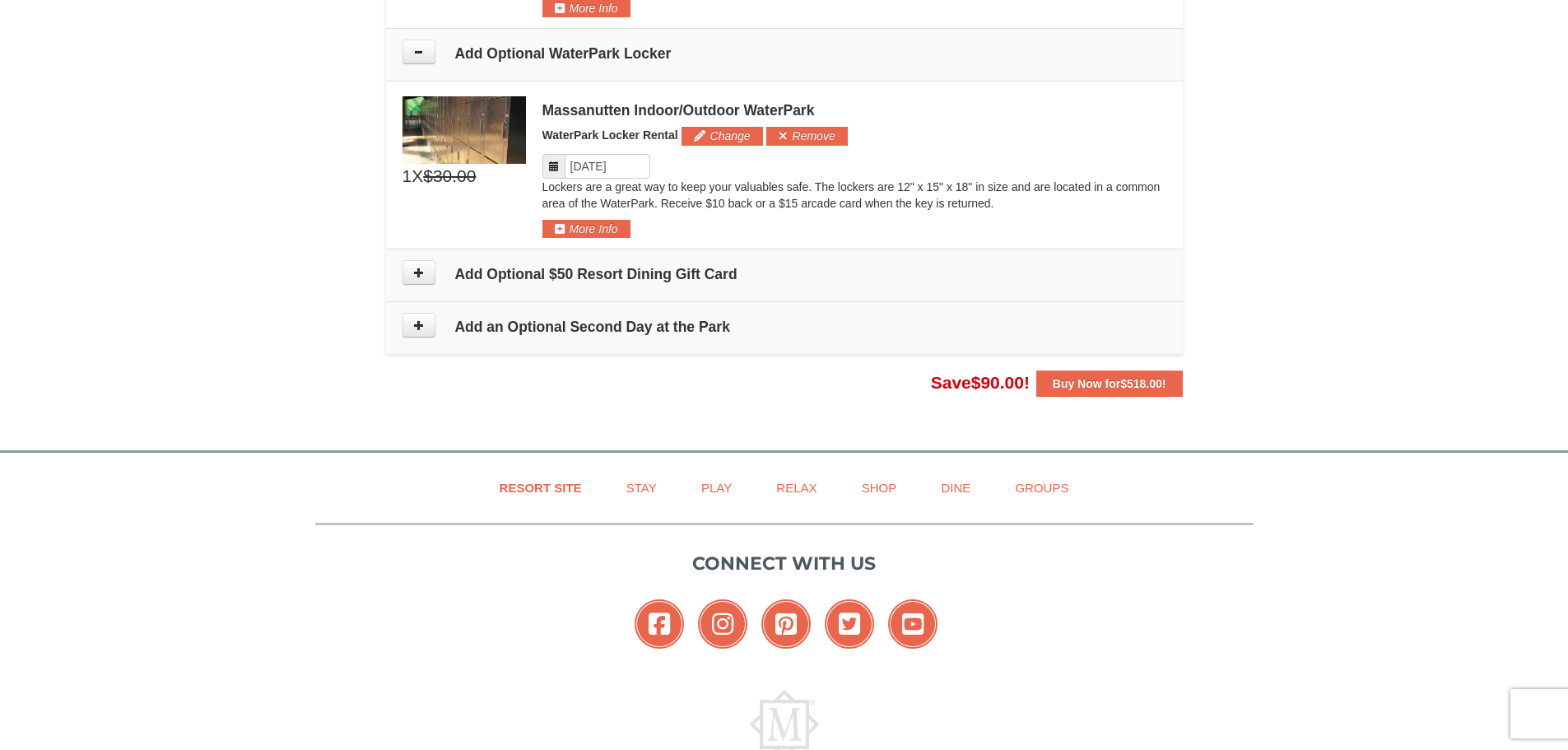
scroll to position [1488, 0]
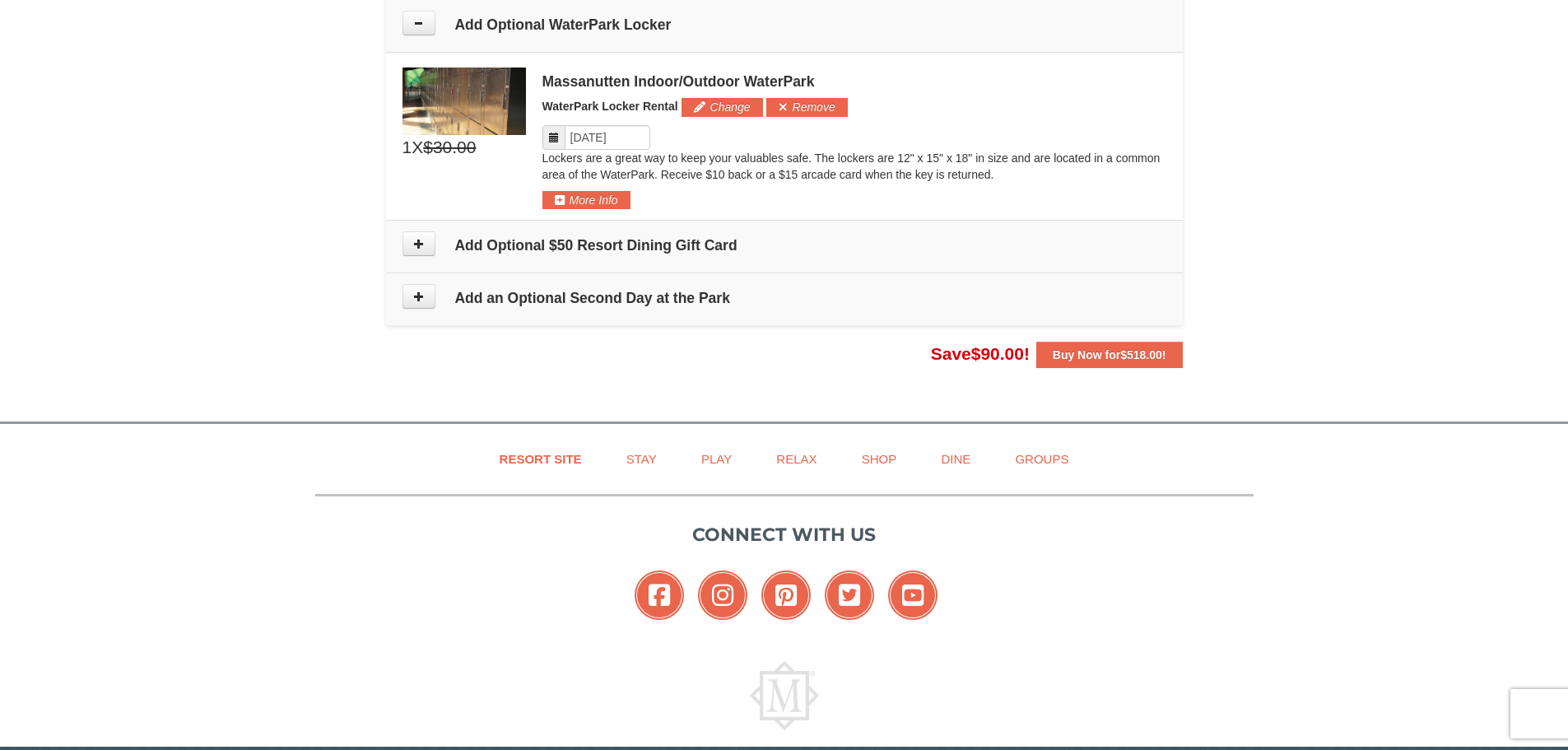
click at [412, 257] on td "Add Optional $50 Resort Dining Gift Card" at bounding box center [784, 246] width 797 height 53
click at [415, 247] on icon at bounding box center [419, 244] width 12 height 12
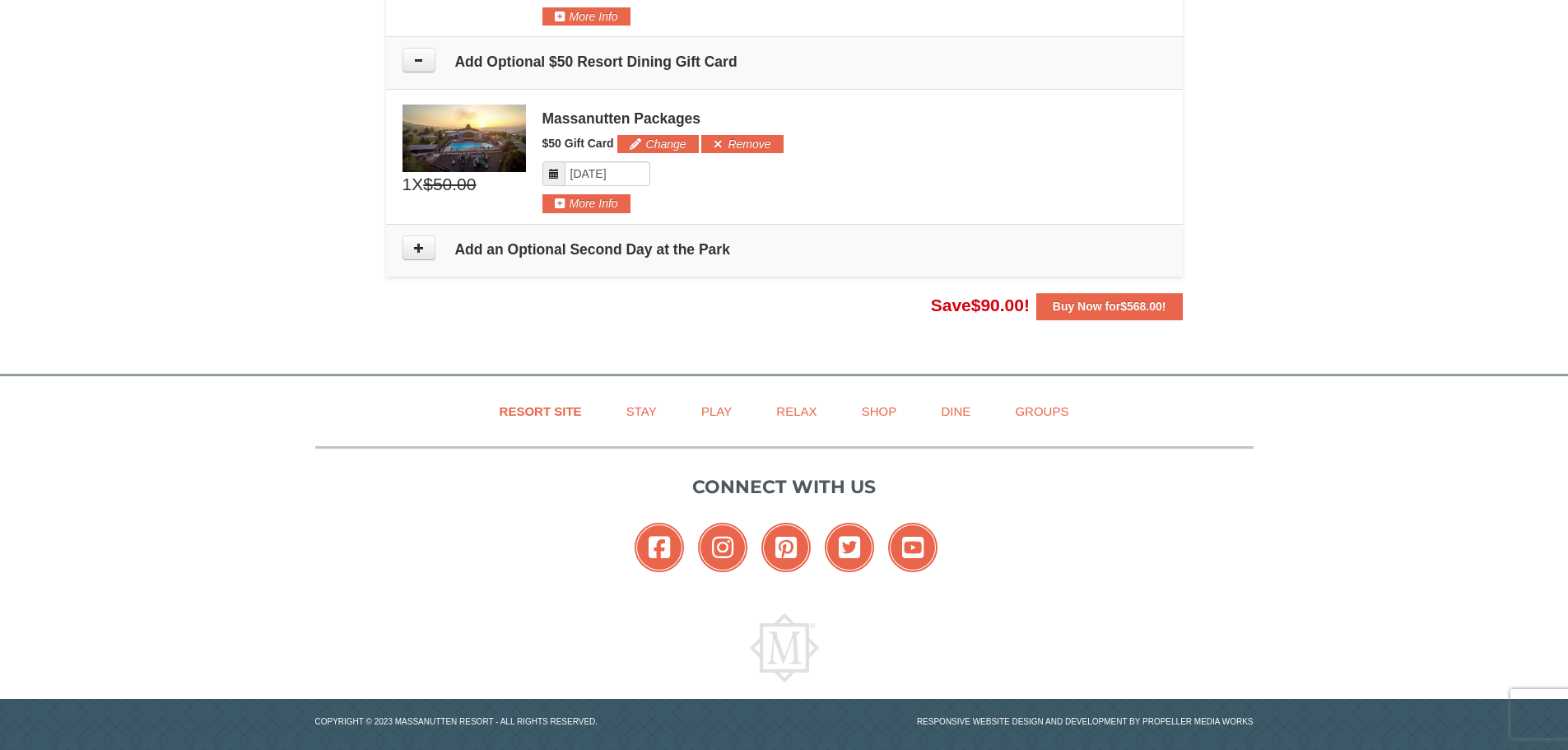
scroll to position [1690, 0]
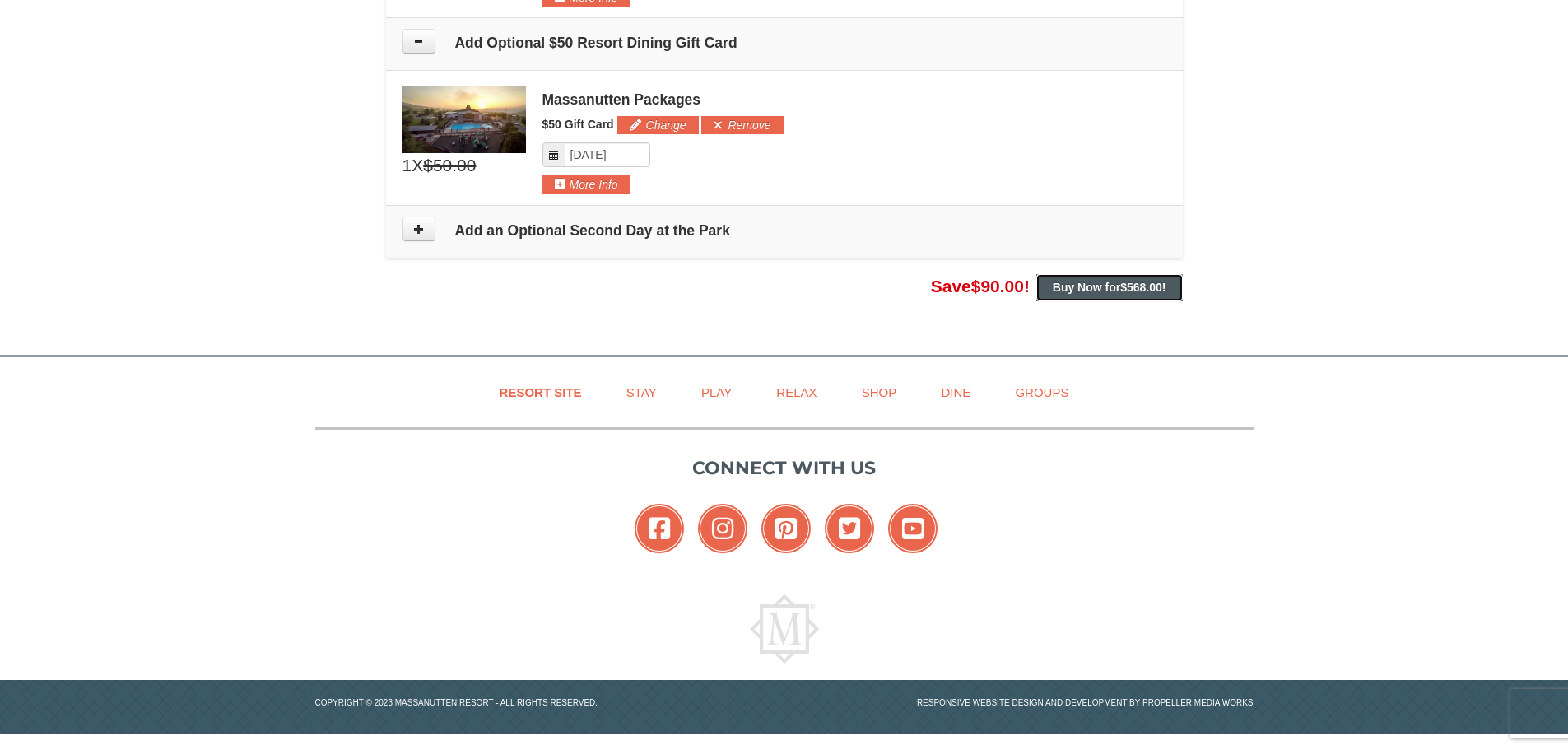
click at [1138, 290] on span "$568.00" at bounding box center [1141, 287] width 42 height 13
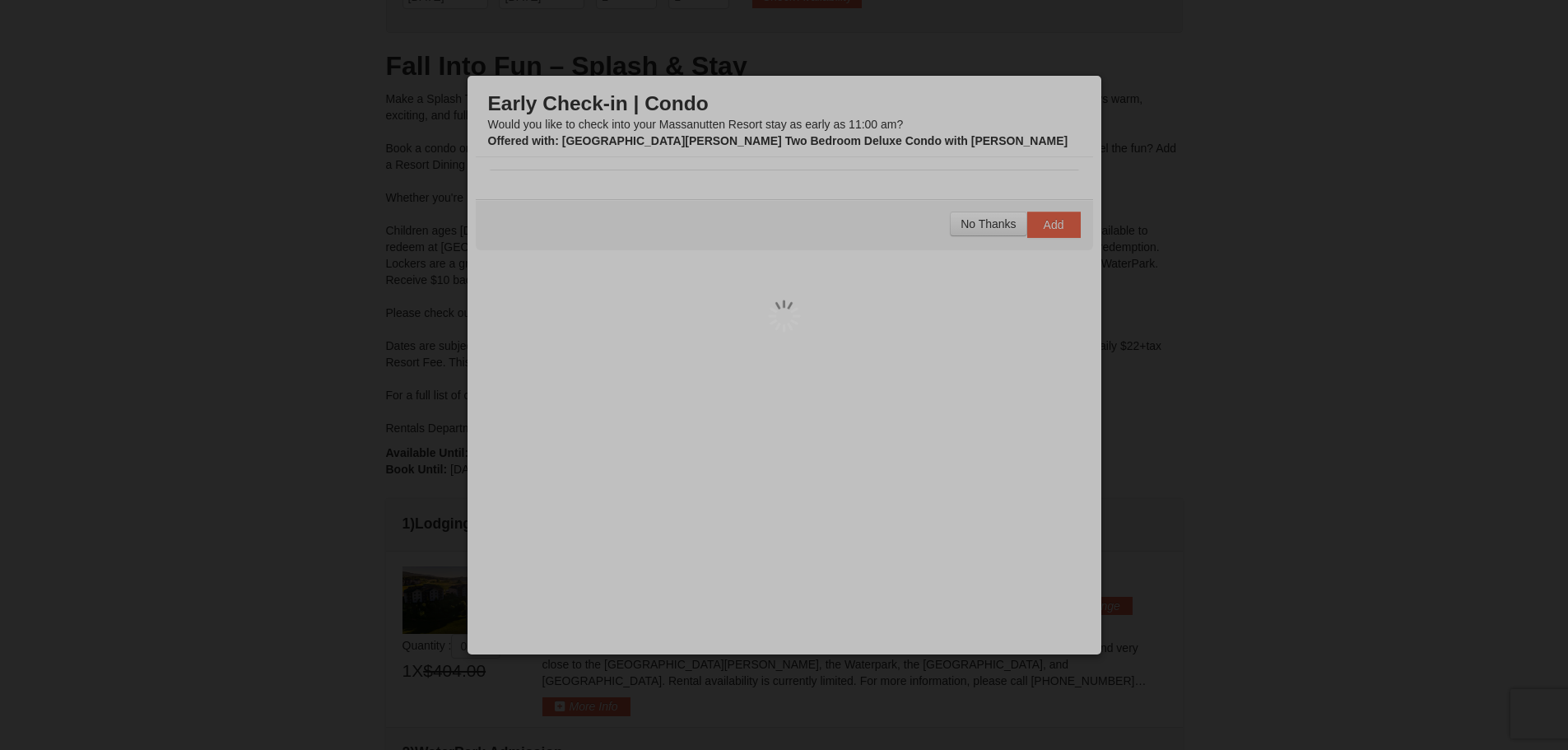
scroll to position [329, 0]
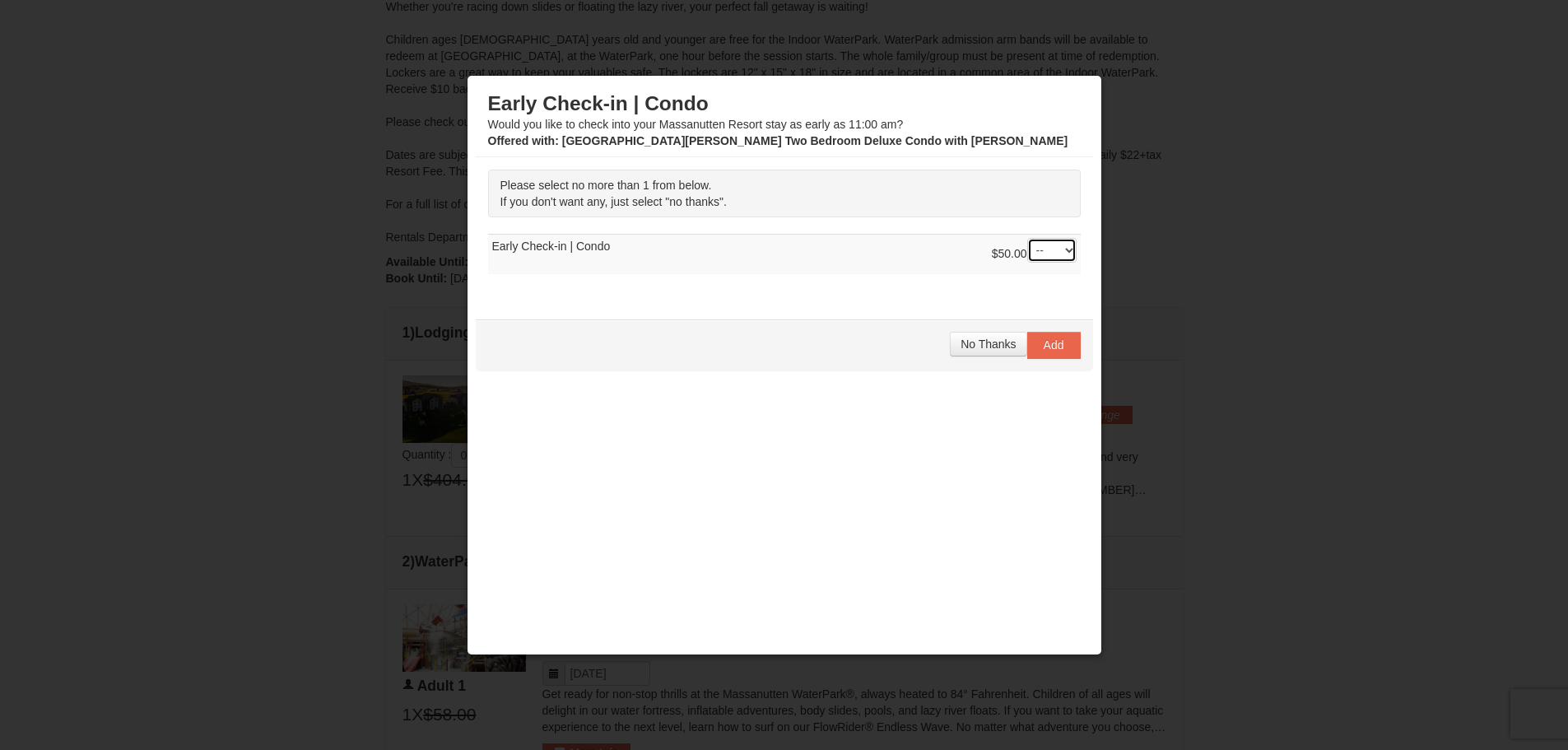
click at [1035, 244] on select "-- 01" at bounding box center [1051, 251] width 49 height 25
select select "1"
click at [1027, 238] on select "-- 01" at bounding box center [1051, 251] width 49 height 25
click at [1052, 351] on button "Add" at bounding box center [1054, 346] width 54 height 27
